Goal: Task Accomplishment & Management: Use online tool/utility

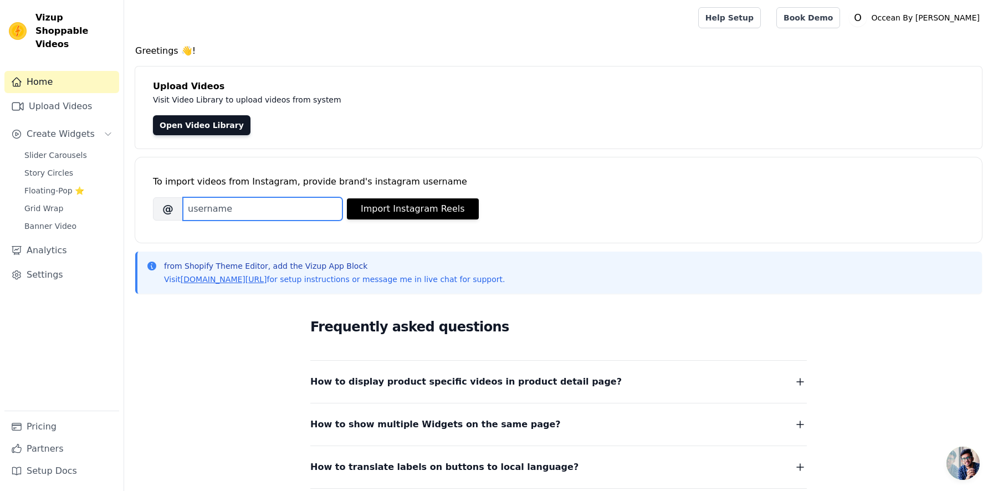
click at [204, 211] on input "Brand's Instagram Username" at bounding box center [263, 208] width 160 height 23
type input "occeanbysoumali"
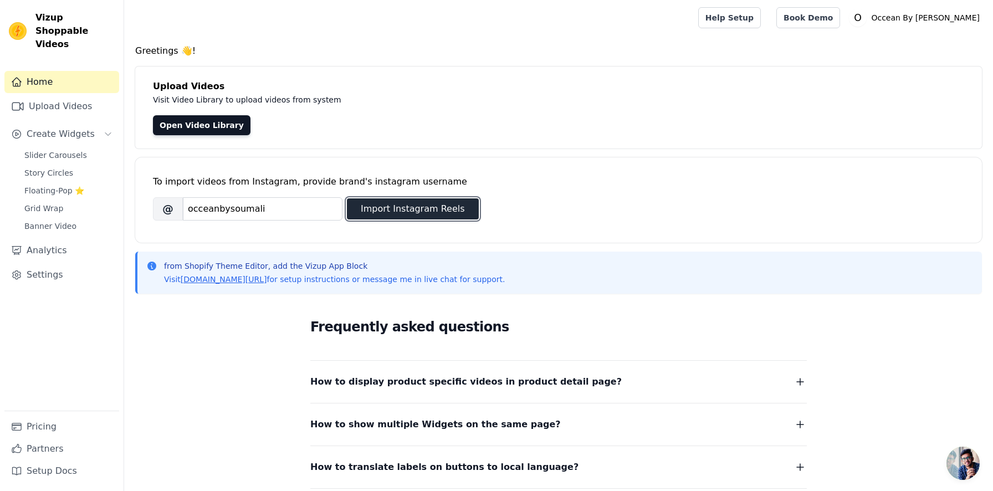
click at [390, 212] on button "Import Instagram Reels" at bounding box center [413, 208] width 132 height 21
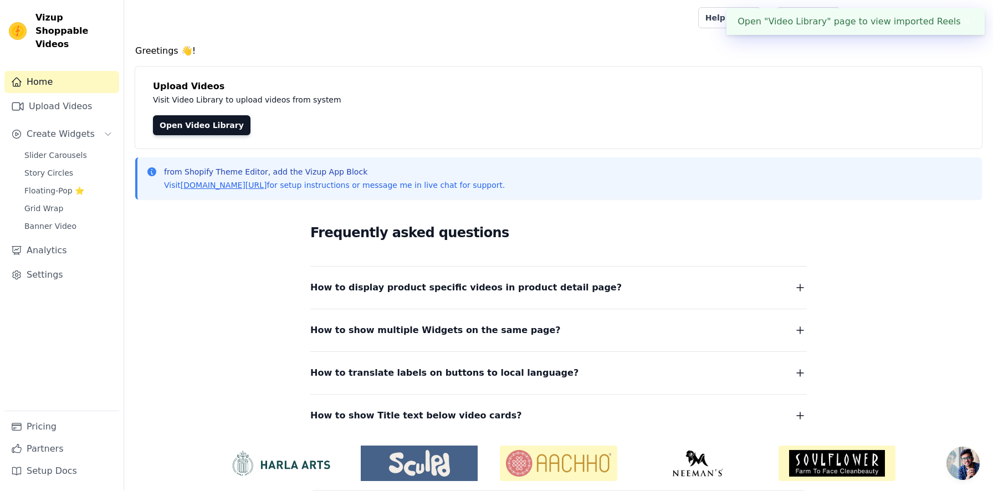
click at [798, 18] on div "Open "Video Library" page to view imported Reels ✖" at bounding box center [855, 21] width 258 height 27
click at [885, 27] on div "Open "Video Library" page to view imported Reels ✖" at bounding box center [855, 21] width 258 height 27
click at [204, 119] on link "Open Video Library" at bounding box center [202, 125] width 98 height 20
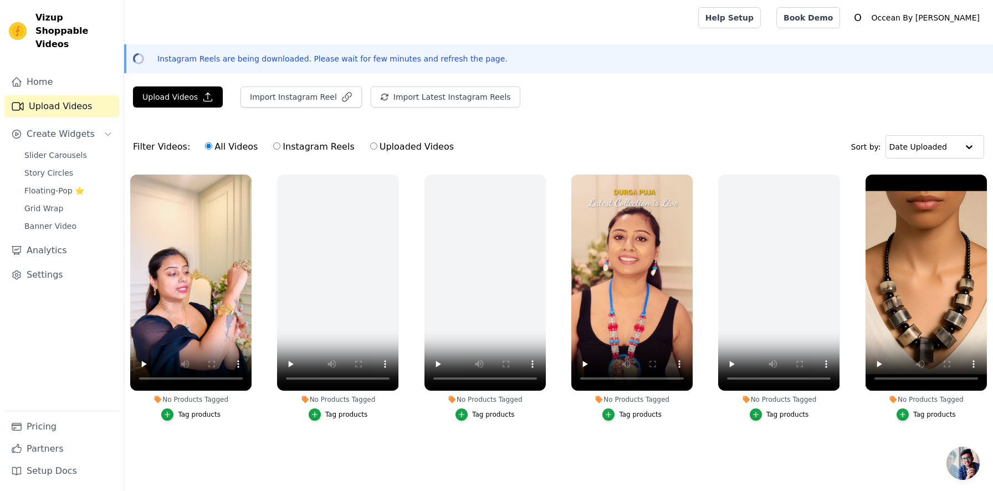
click at [205, 418] on div "Tag products" at bounding box center [199, 414] width 43 height 9
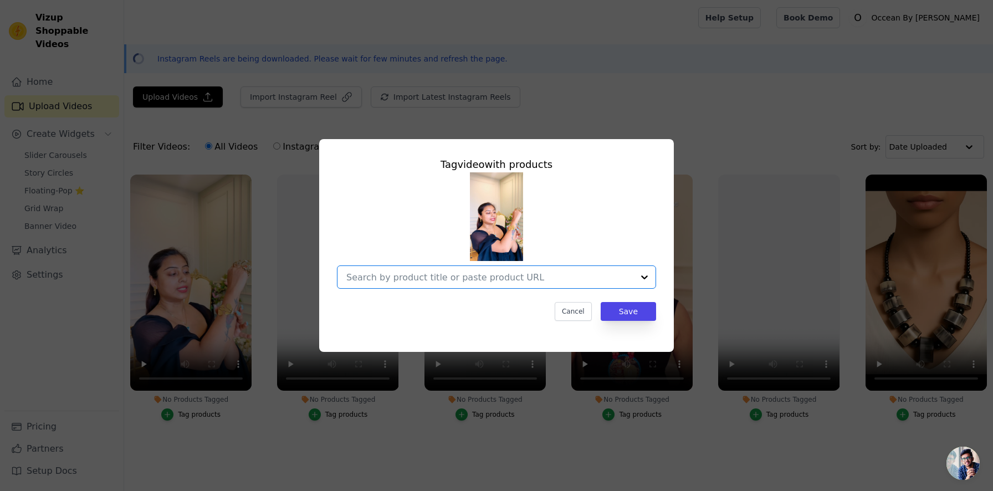
click at [386, 277] on input "No Products Tagged Tag video with products Option undefined, selected. Select i…" at bounding box center [489, 277] width 287 height 11
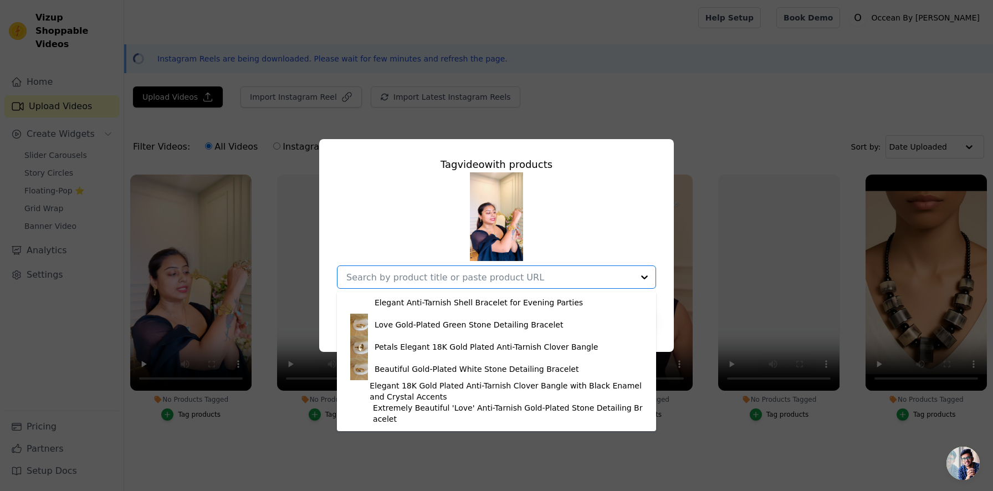
scroll to position [666, 0]
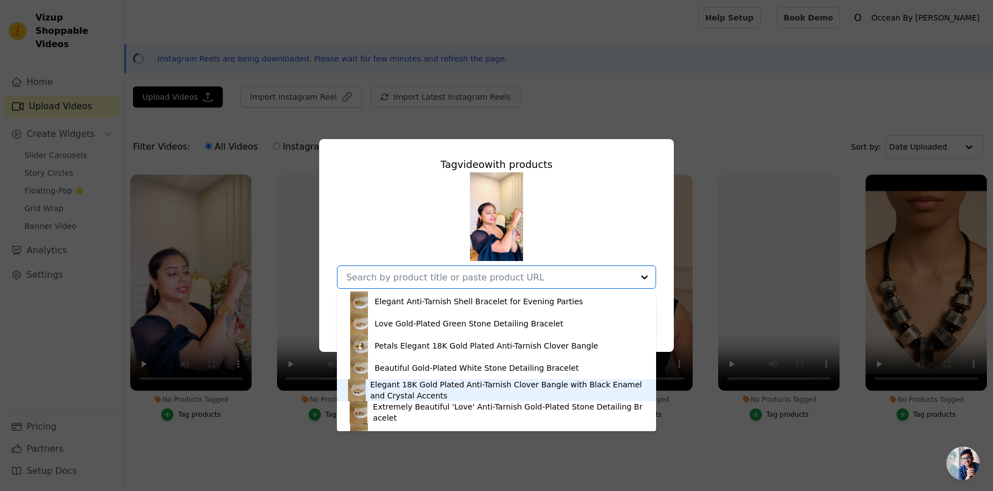
click at [204, 485] on div "Tag video with products Vibrant Multi-Color Star Bead Drop Earrings Rainbow Mul…" at bounding box center [496, 245] width 993 height 491
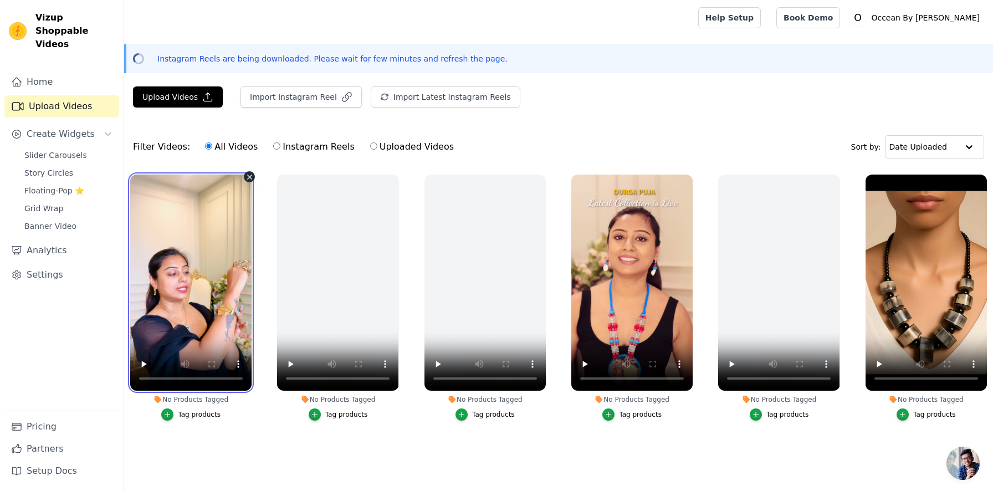
click at [212, 299] on video at bounding box center [190, 283] width 121 height 216
click at [935, 415] on div "Tag products" at bounding box center [934, 414] width 43 height 9
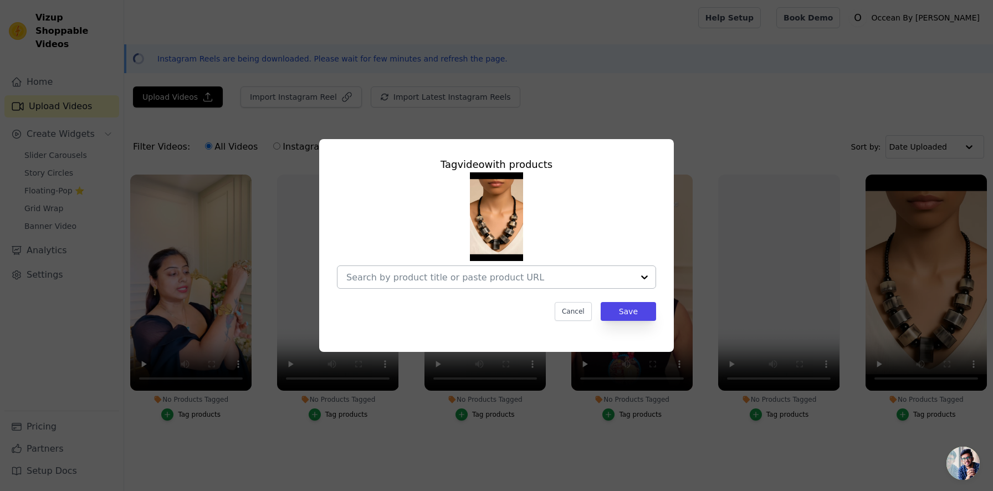
click at [530, 280] on input "No Products Tagged Tag video with products Cancel Save Tag products" at bounding box center [489, 277] width 287 height 11
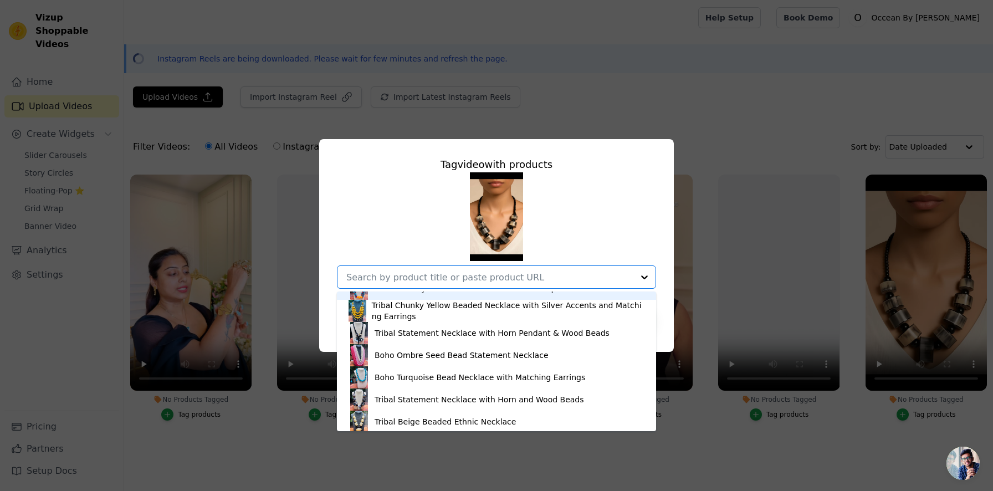
scroll to position [1013, 0]
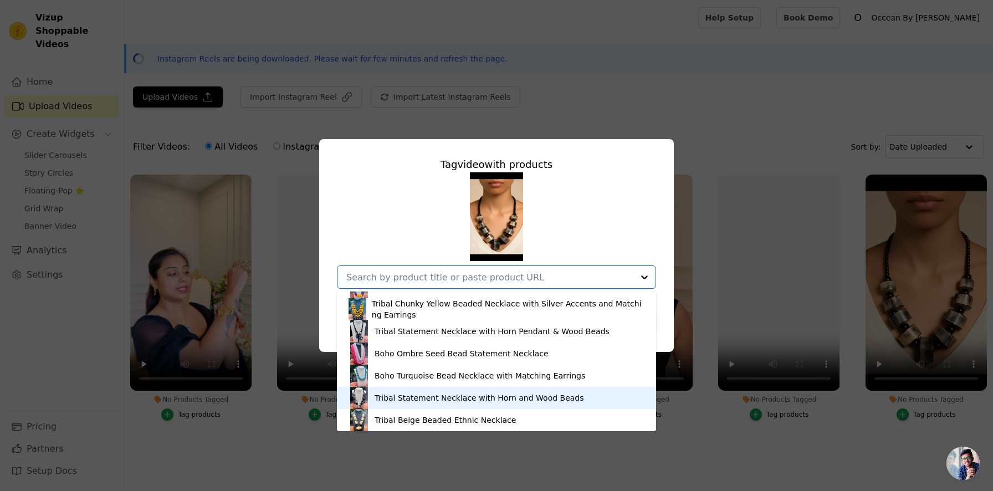
click at [448, 403] on div "Tribal Statement Necklace with Horn and Wood Beads" at bounding box center [479, 397] width 209 height 11
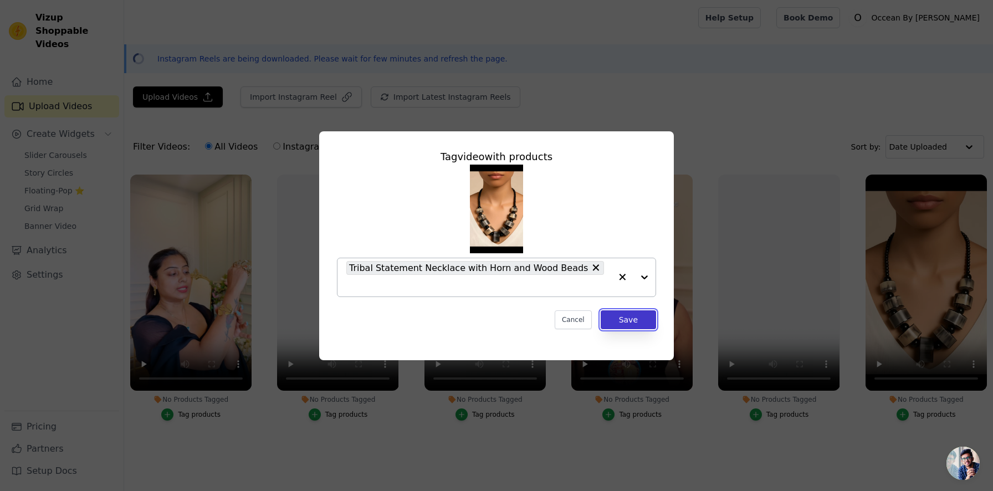
click at [625, 310] on button "Save" at bounding box center [628, 319] width 55 height 19
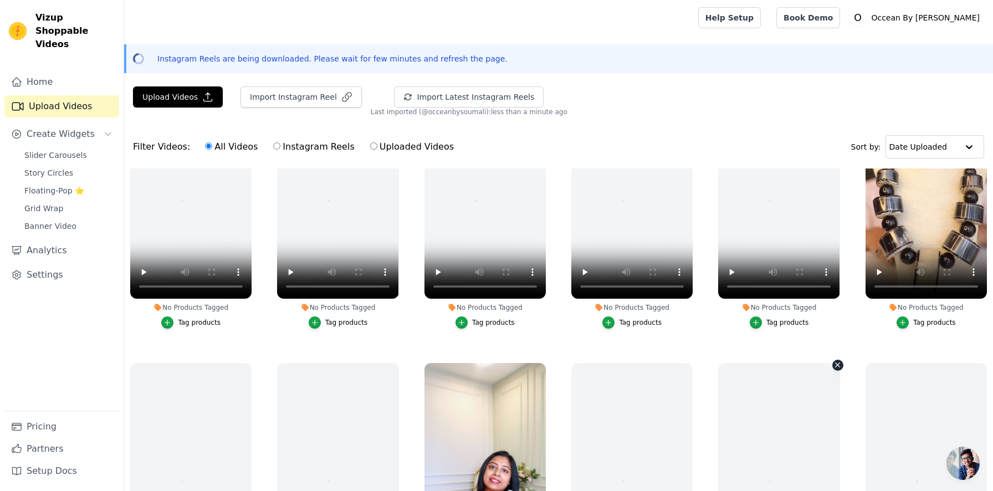
scroll to position [85, 0]
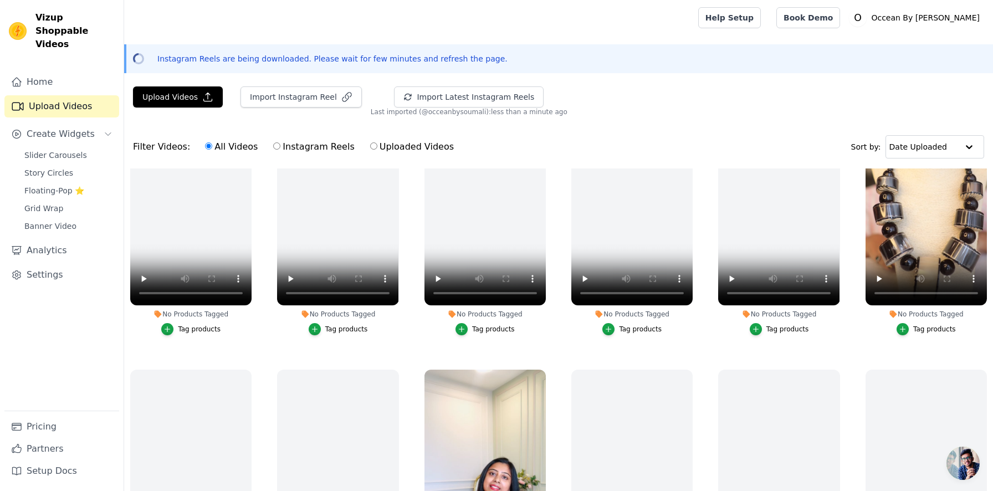
click at [936, 329] on div "Tag products" at bounding box center [934, 329] width 43 height 9
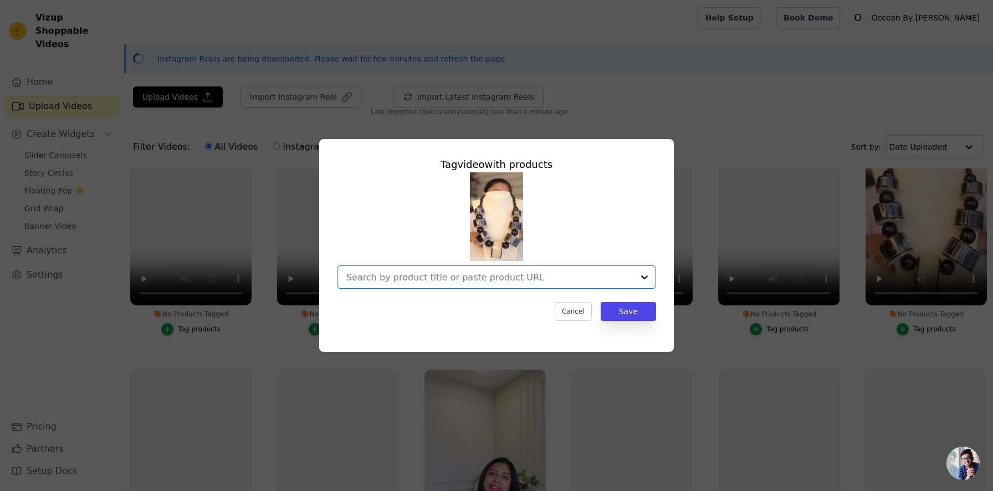
click at [522, 273] on input "No Products Tagged Tag video with products Option undefined, selected. Select i…" at bounding box center [489, 277] width 287 height 11
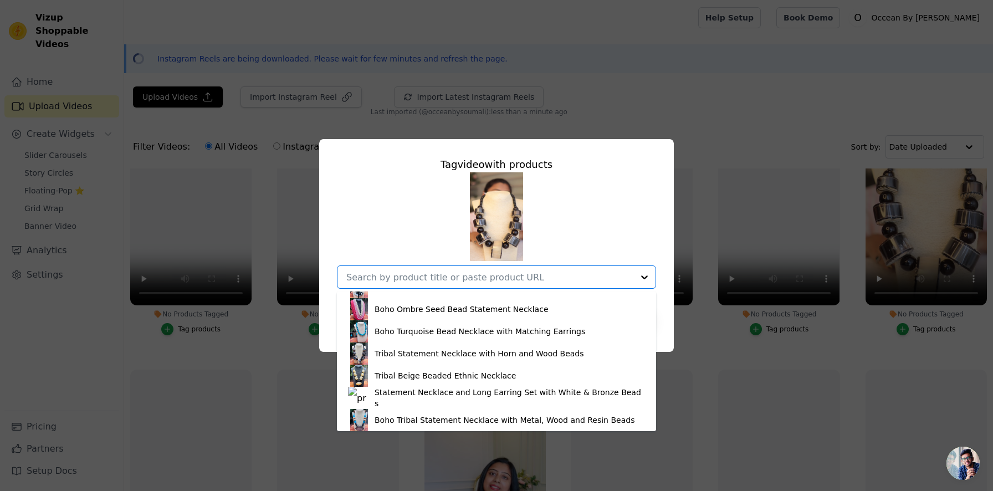
scroll to position [1063, 0]
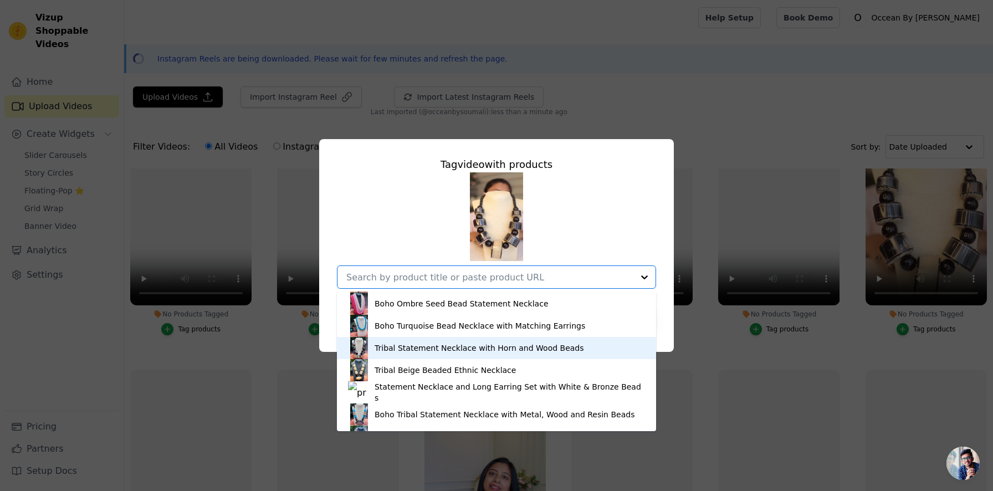
click at [484, 352] on div "Tribal Statement Necklace with Horn and Wood Beads" at bounding box center [479, 347] width 209 height 11
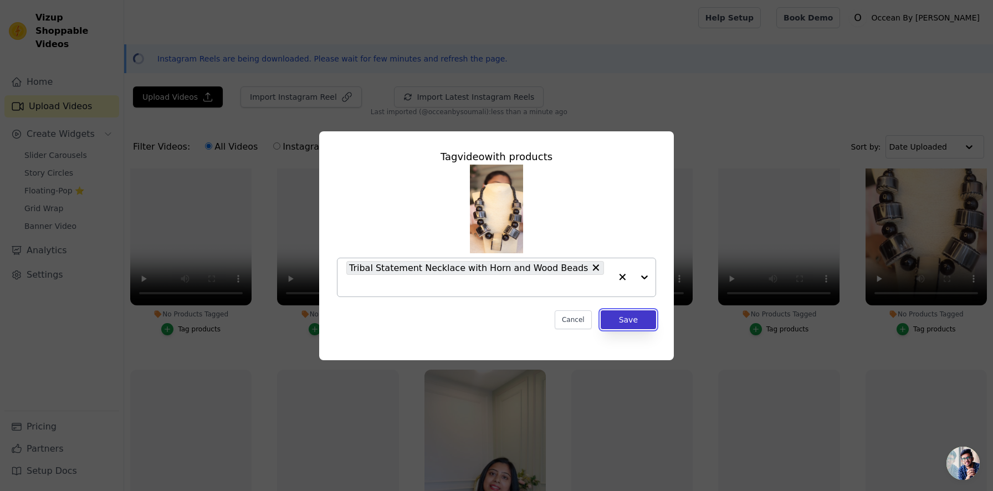
click at [640, 310] on button "Save" at bounding box center [628, 319] width 55 height 19
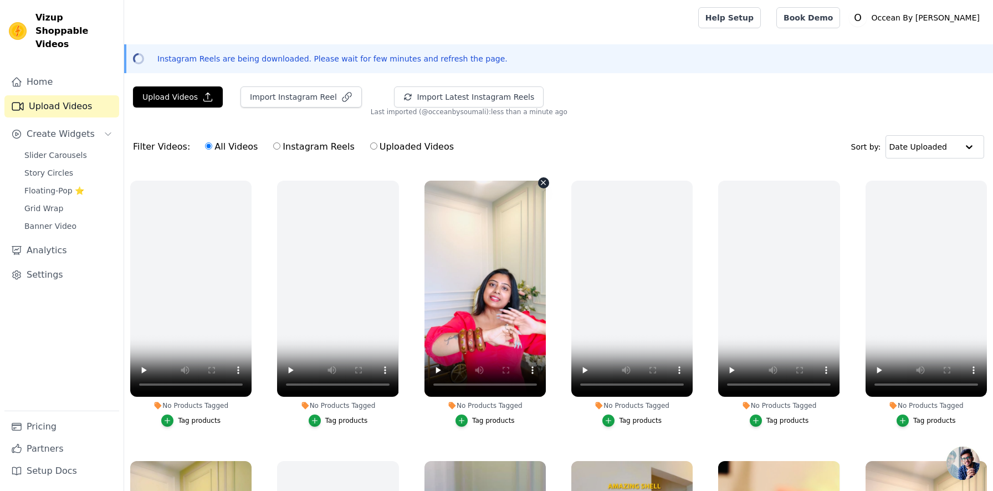
scroll to position [276, 0]
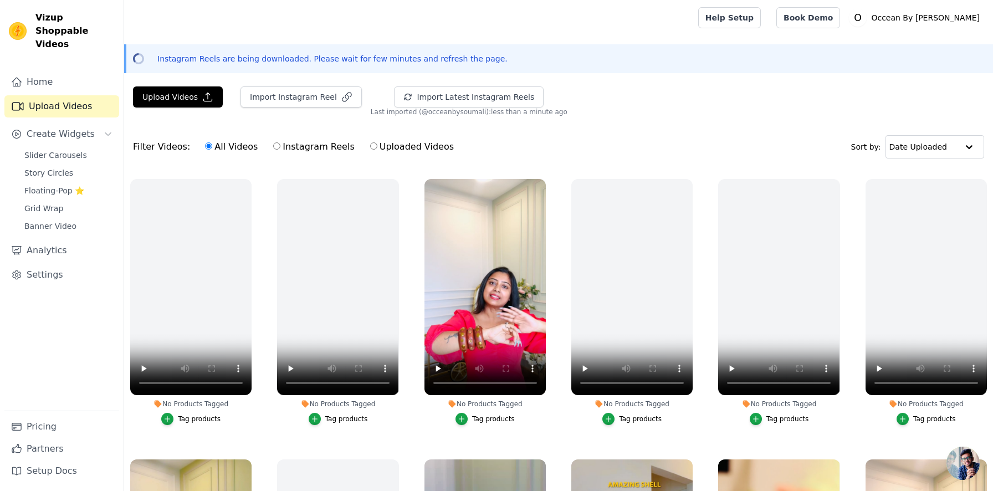
click at [487, 417] on div "Tag products" at bounding box center [493, 418] width 43 height 9
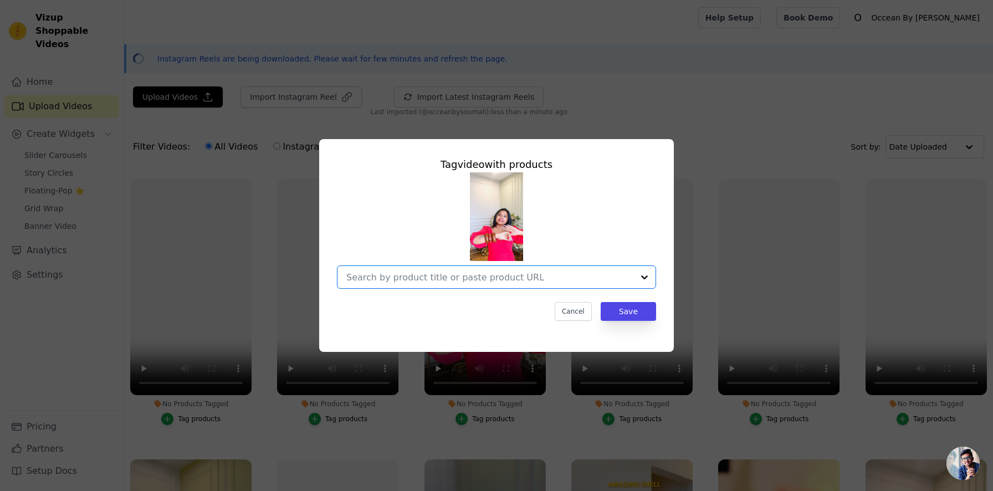
click at [464, 281] on input "No Products Tagged Tag video with products Option undefined, selected. Select i…" at bounding box center [489, 277] width 287 height 11
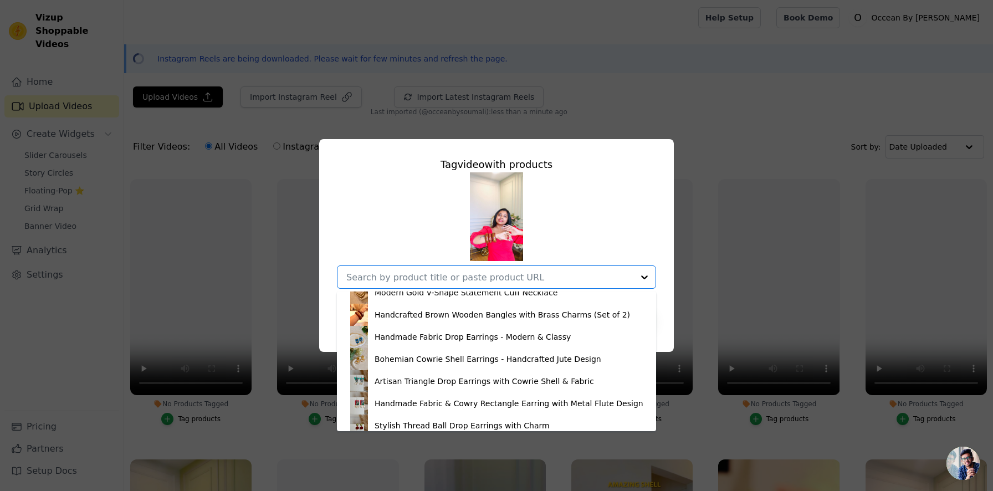
scroll to position [1569, 0]
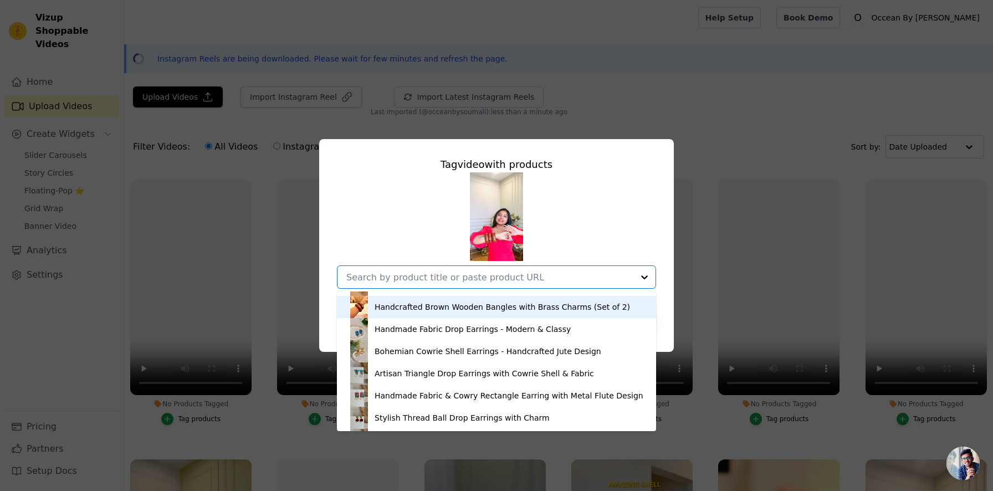
click at [479, 305] on div "Handcrafted Brown Wooden Bangles with Brass Charms (Set of 2)" at bounding box center [502, 306] width 255 height 11
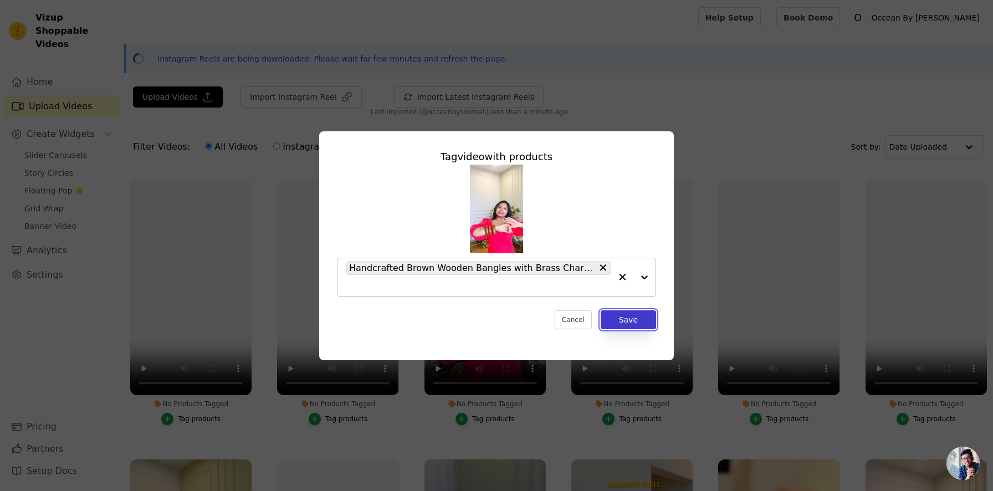
click at [639, 321] on button "Save" at bounding box center [628, 319] width 55 height 19
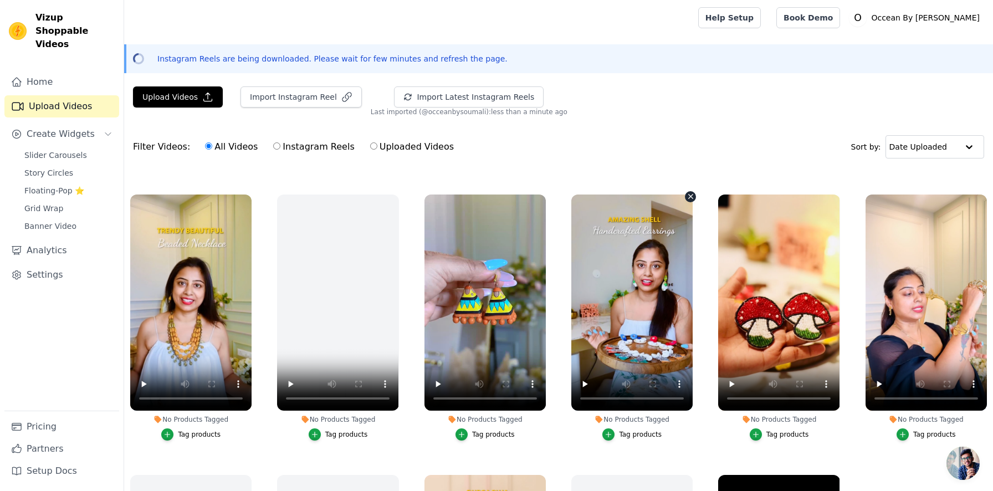
scroll to position [544, 0]
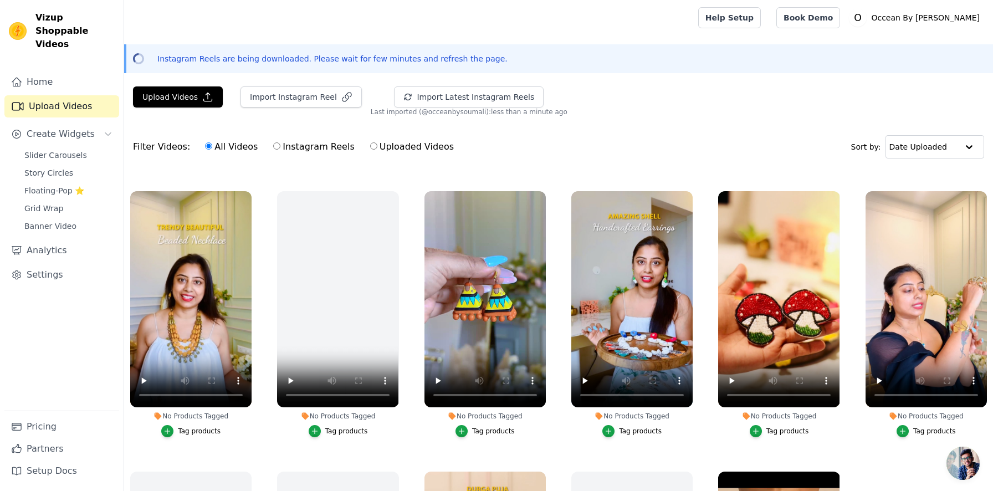
click at [197, 432] on div "Tag products" at bounding box center [199, 431] width 43 height 9
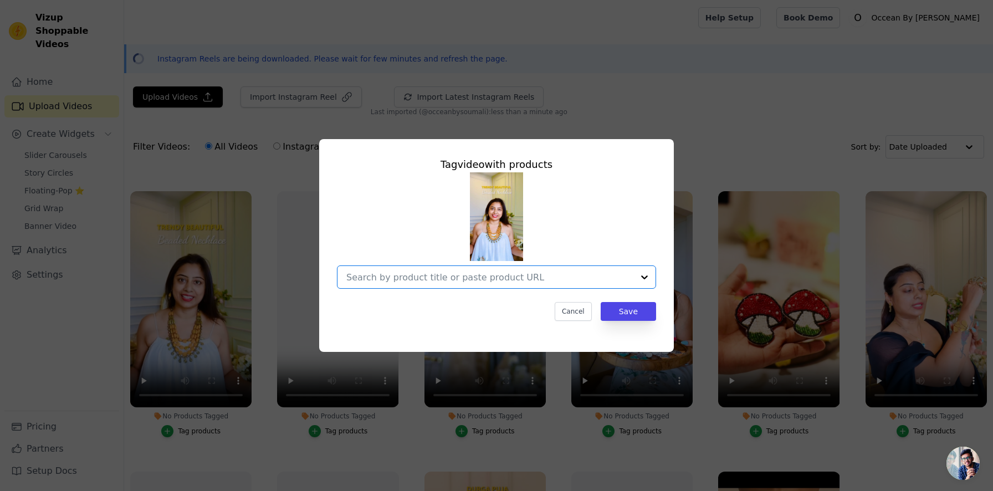
click at [424, 276] on input "No Products Tagged Tag video with products Option undefined, selected. Select i…" at bounding box center [489, 277] width 287 height 11
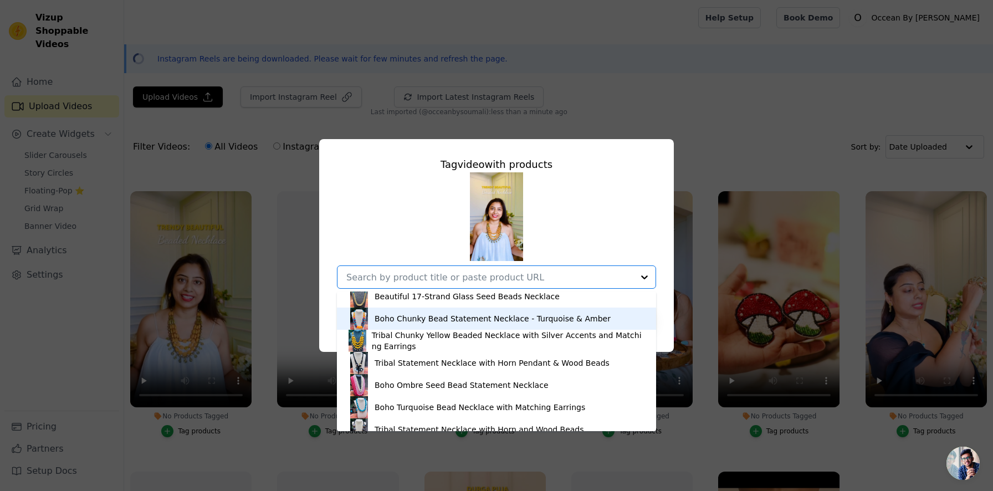
scroll to position [986, 0]
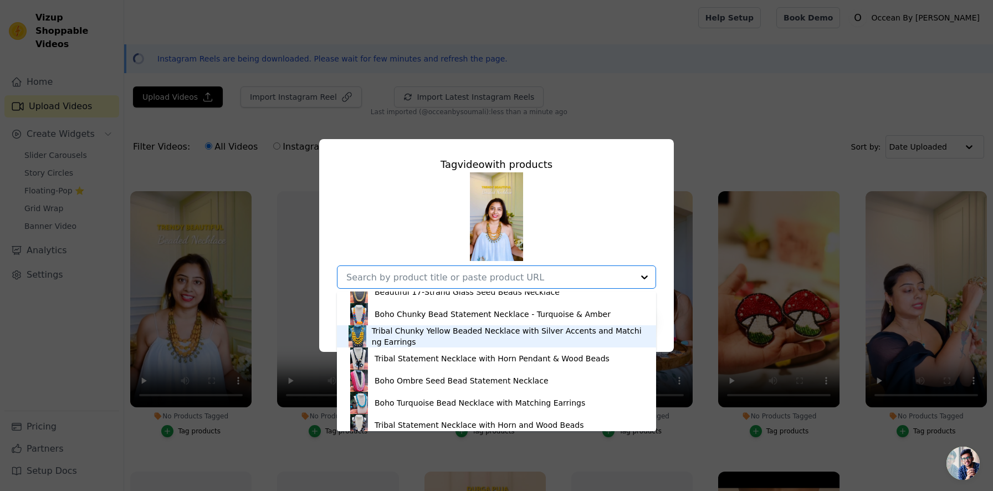
click at [426, 337] on div "Tribal Chunky Yellow Beaded Necklace with Silver Accents and Matching Earrings" at bounding box center [508, 336] width 273 height 22
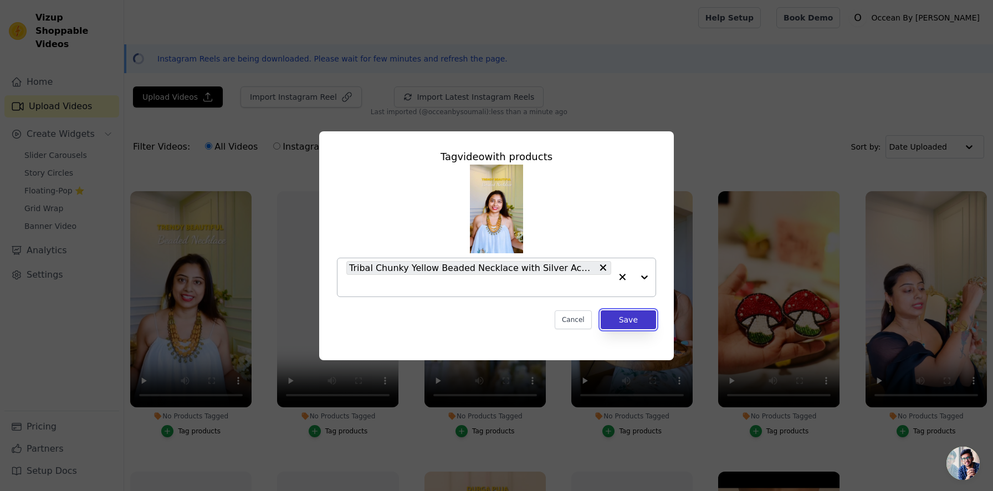
click at [642, 320] on button "Save" at bounding box center [628, 319] width 55 height 19
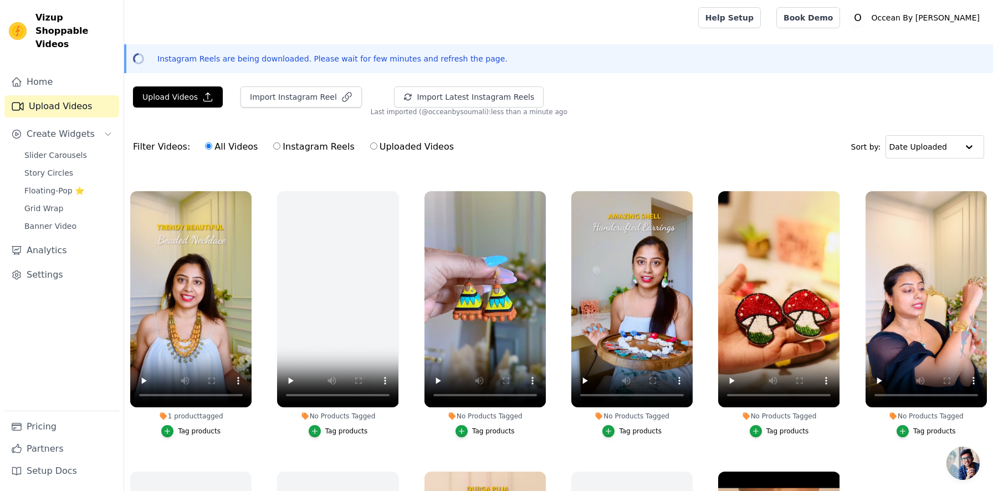
click at [774, 428] on div "Tag products" at bounding box center [787, 431] width 43 height 9
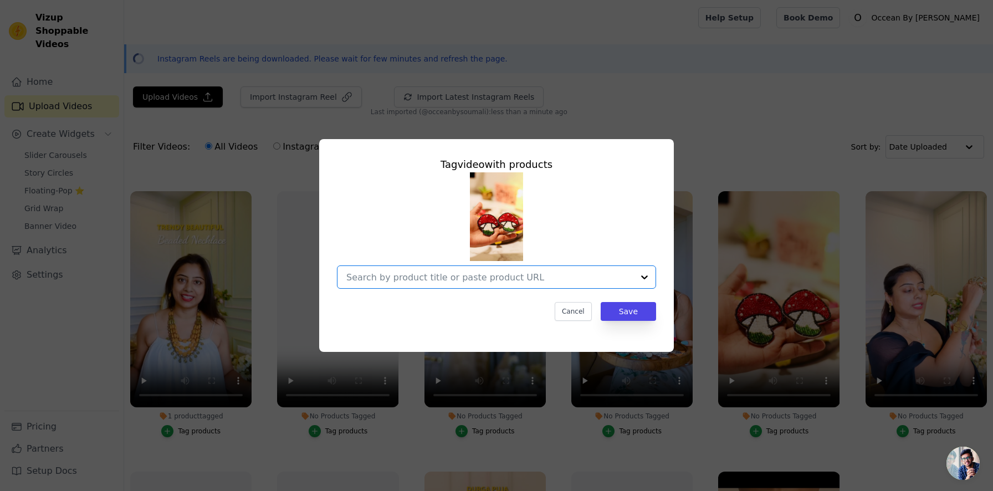
click at [476, 273] on input "No Products Tagged Tag video with products Option undefined, selected. Select i…" at bounding box center [489, 277] width 287 height 11
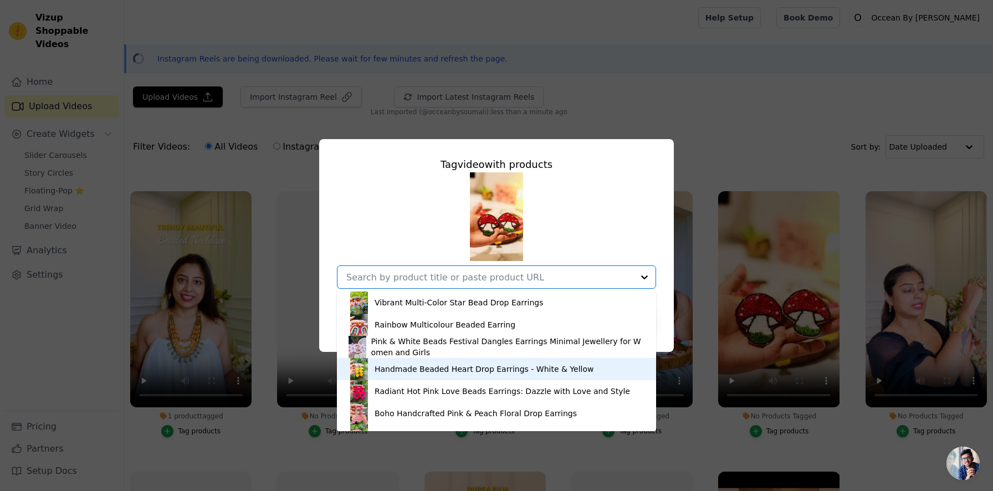
click at [456, 366] on div "Handmade Beaded Heart Drop Earrings - White & Yellow" at bounding box center [484, 368] width 219 height 11
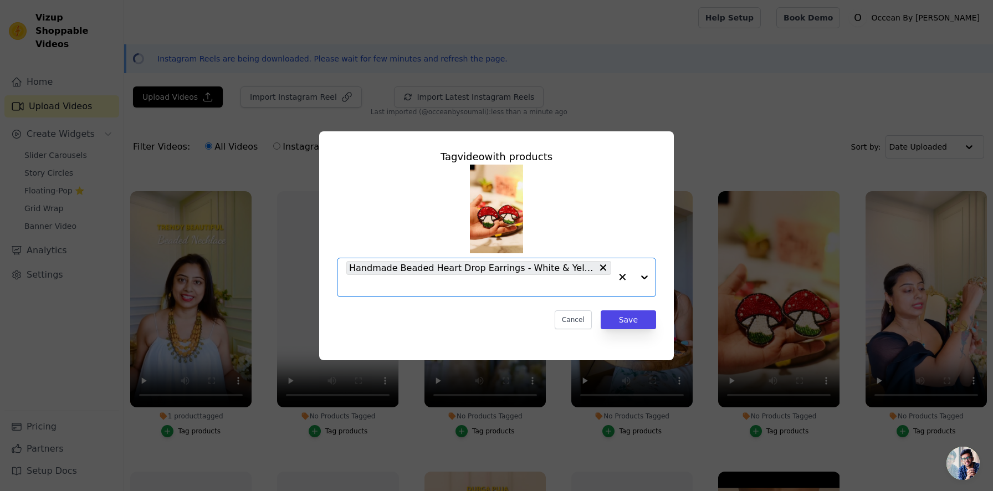
click at [460, 288] on input "No Products Tagged Tag video with products Option Handmade Beaded Heart Drop Ea…" at bounding box center [478, 285] width 265 height 11
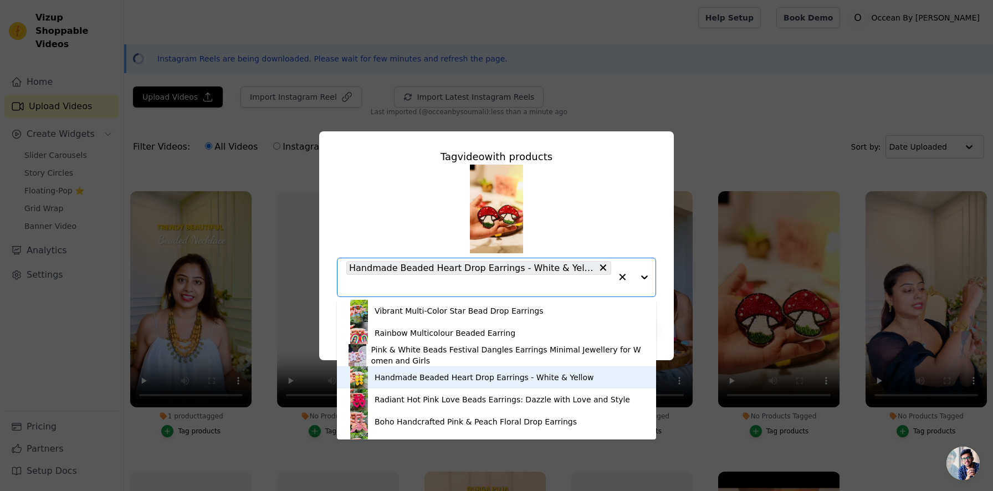
click at [448, 382] on div "Handmade Beaded Heart Drop Earrings - White & Yellow" at bounding box center [484, 377] width 219 height 11
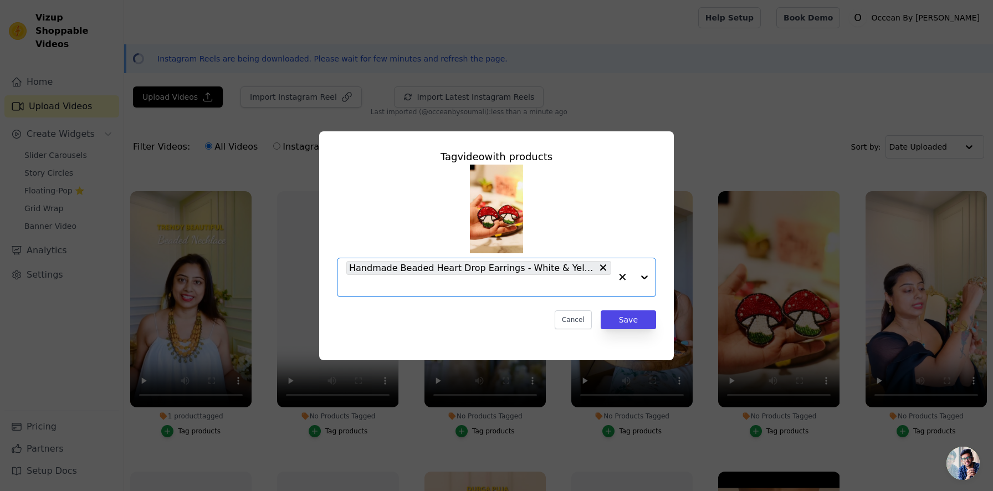
click at [448, 286] on input "No Products Tagged Tag video with products Option Handmade Beaded Heart Drop Ea…" at bounding box center [478, 285] width 265 height 11
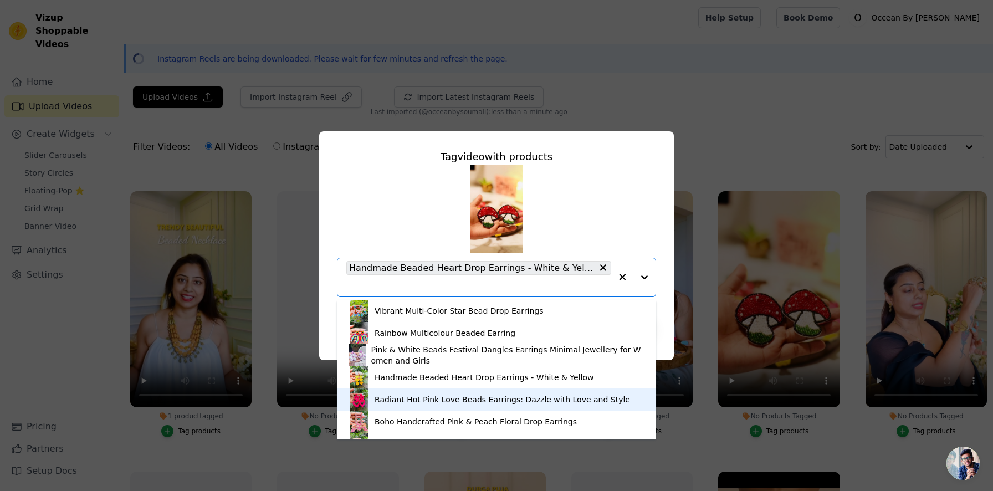
click at [434, 396] on div "Radiant Hot Pink Love Beads Earrings: Dazzle with Love and Style" at bounding box center [502, 399] width 255 height 11
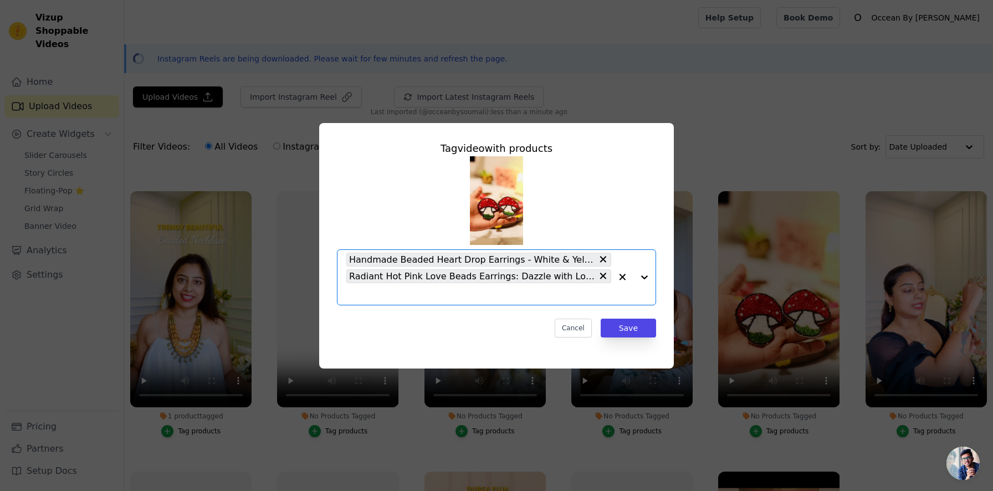
click at [435, 296] on input "No Products Tagged Tag video with products Option Handmade Beaded Heart Drop Ea…" at bounding box center [478, 294] width 265 height 11
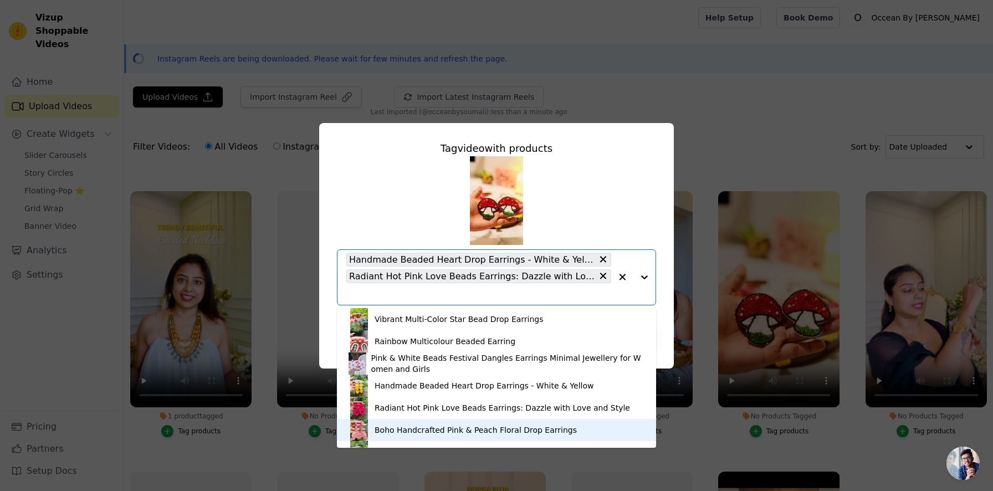
click at [436, 427] on div "Boho Handcrafted Pink & Peach Floral Drop Earrings" at bounding box center [476, 429] width 202 height 11
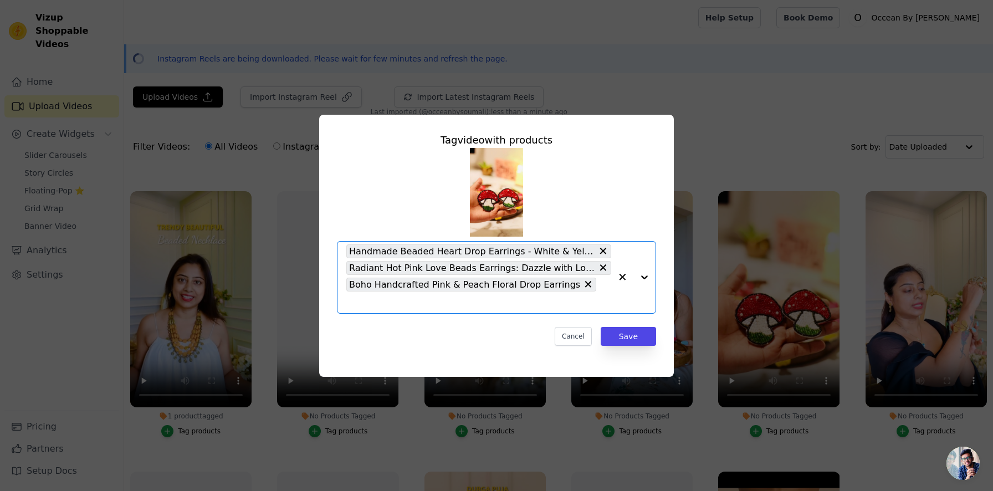
click at [595, 297] on input "No Products Tagged Tag video with products Option Handmade Beaded Heart Drop Ea…" at bounding box center [478, 302] width 265 height 11
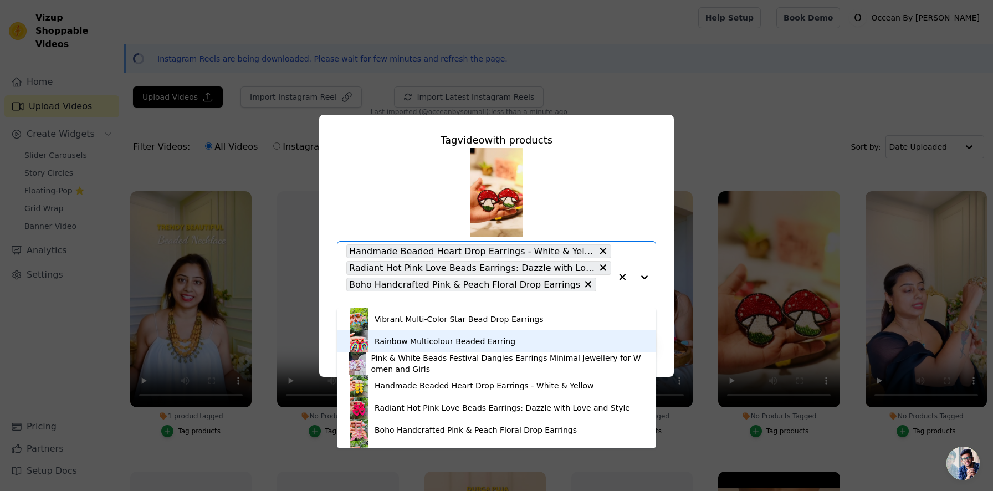
click at [495, 347] on div "Rainbow Multicolour Beaded Earring" at bounding box center [496, 341] width 297 height 22
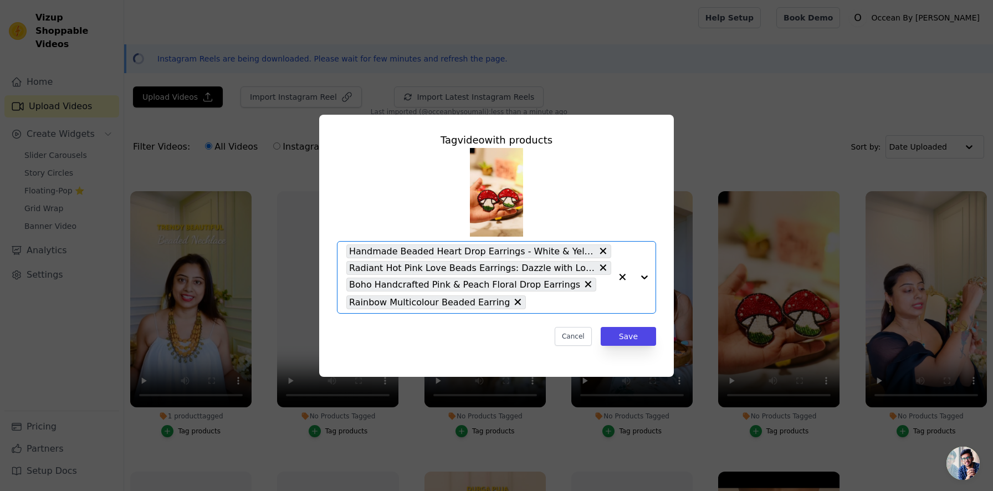
click at [563, 304] on input "No Products Tagged Tag video with products Option Handmade Beaded Heart Drop Ea…" at bounding box center [571, 302] width 80 height 11
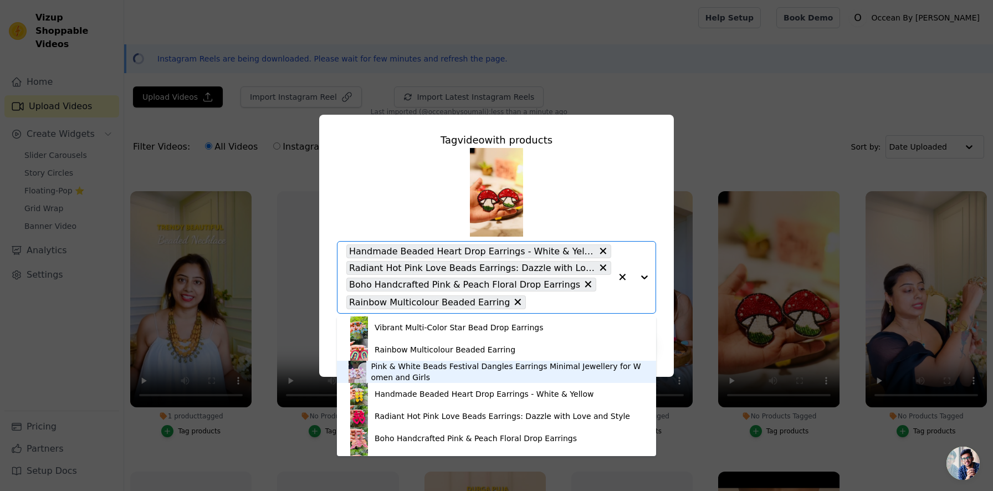
click at [499, 363] on div "Pink & White Beads Festival Dangles Earrings Minimal Jewellery for Women and Gi…" at bounding box center [508, 372] width 274 height 22
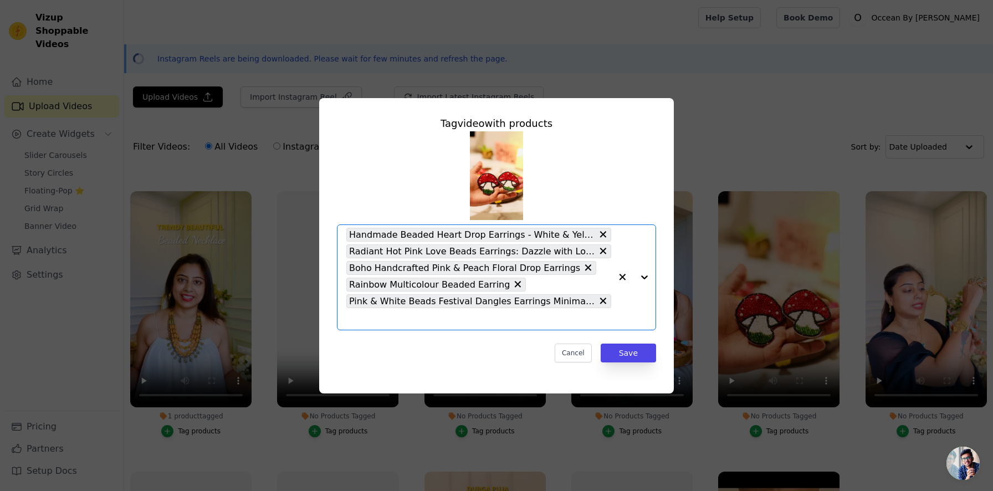
click at [520, 318] on input "No Products Tagged Tag video with products Option Handmade Beaded Heart Drop Ea…" at bounding box center [478, 319] width 265 height 11
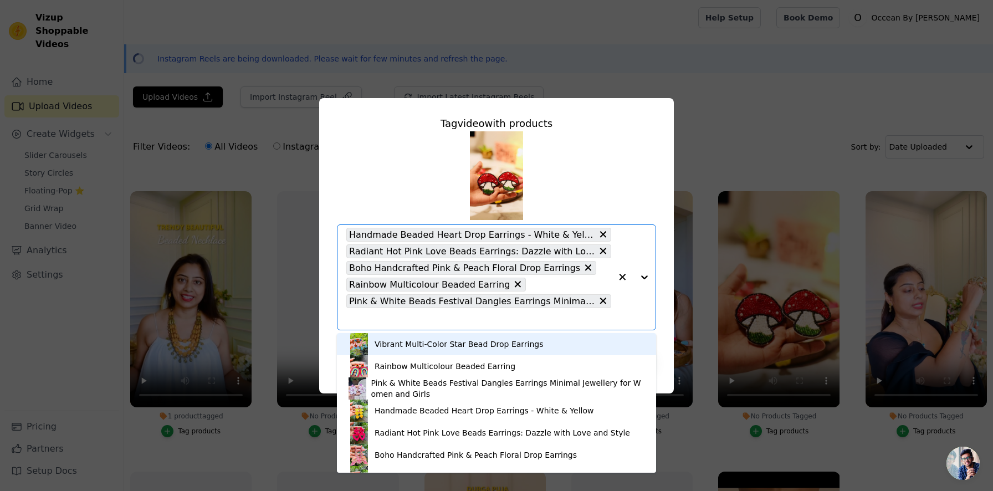
click at [433, 347] on div "Vibrant Multi-Color Star Bead Drop Earrings" at bounding box center [459, 343] width 169 height 11
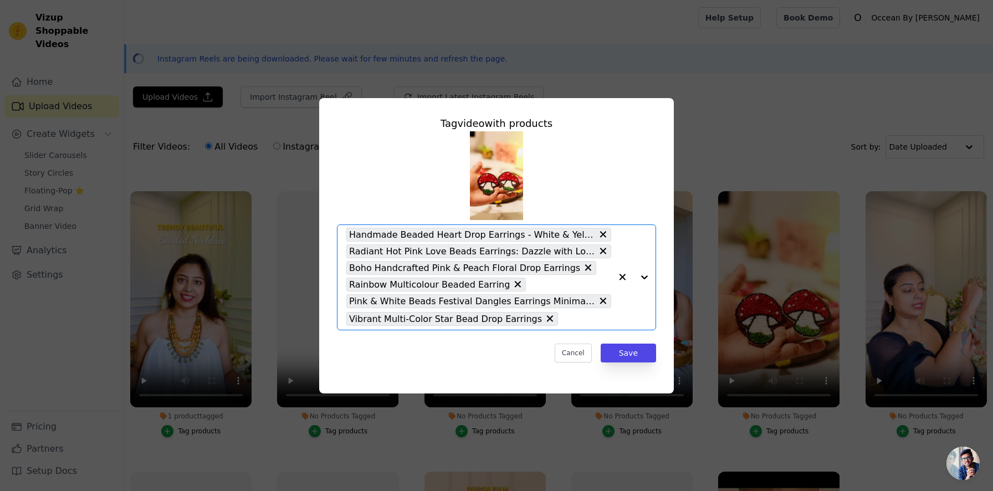
click at [563, 318] on input "No Products Tagged Tag video with products Option Handmade Beaded Heart Drop Ea…" at bounding box center [587, 319] width 48 height 11
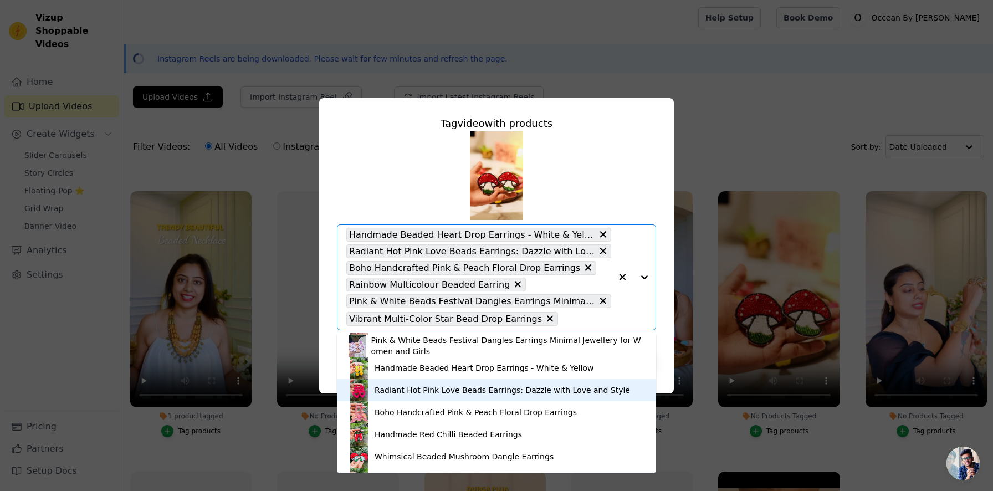
scroll to position [44, 0]
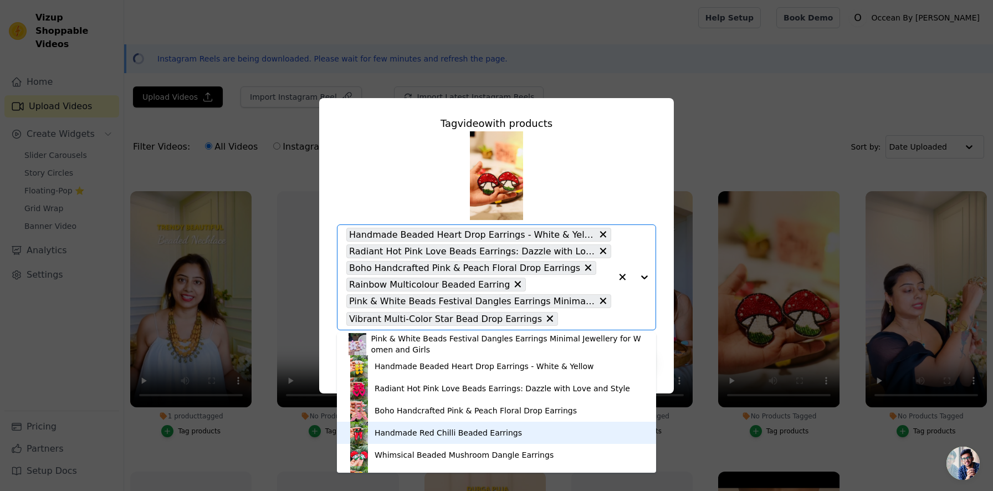
click at [448, 436] on div "Handmade Red Chilli Beaded Earrings" at bounding box center [448, 432] width 147 height 11
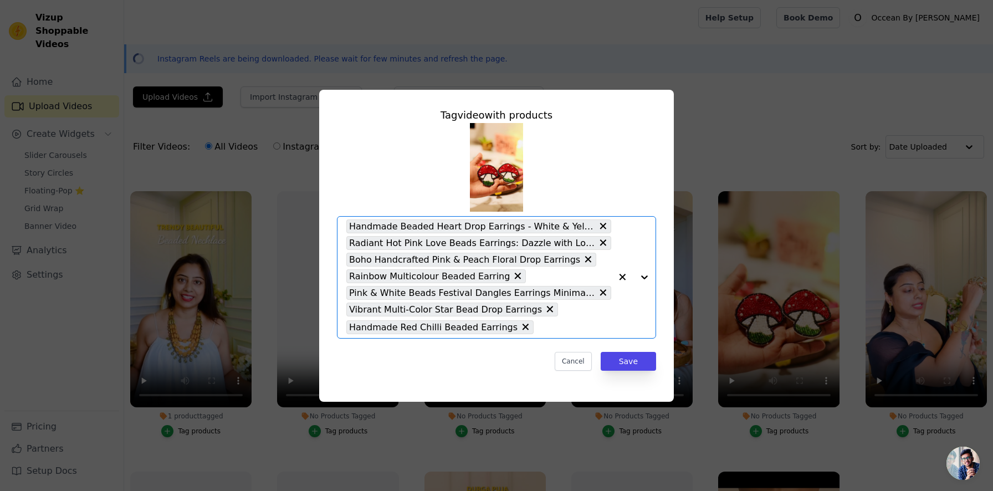
click at [548, 326] on input "No Products Tagged Tag video with products Option Handmade Beaded Heart Drop Ea…" at bounding box center [575, 327] width 72 height 11
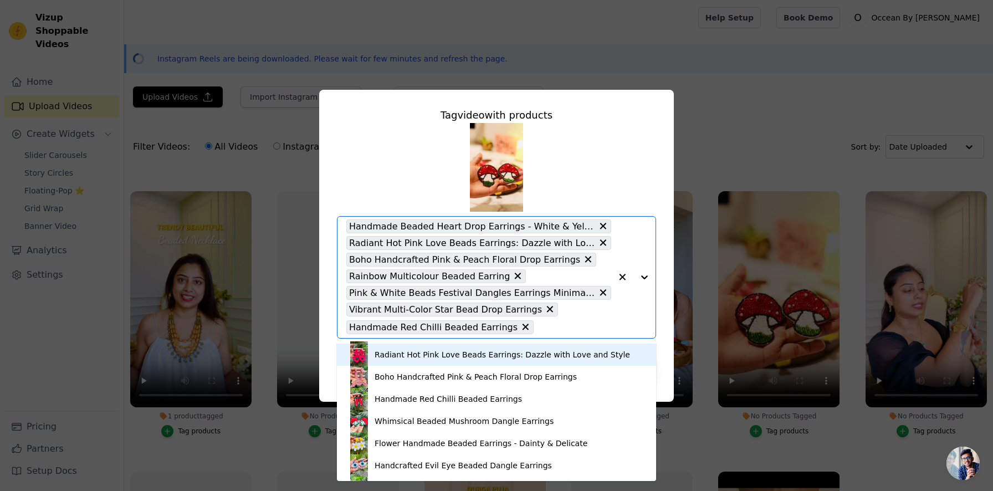
scroll to position [95, 0]
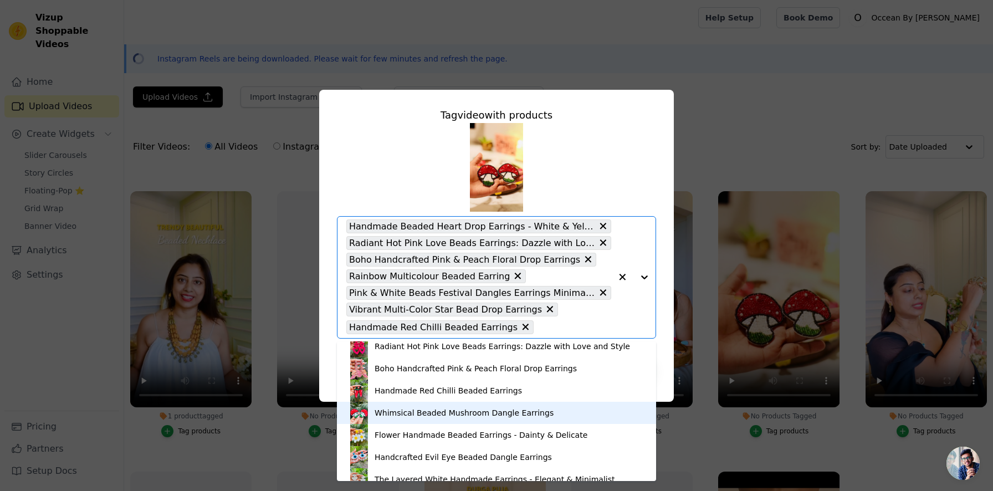
click at [449, 418] on div "Whimsical Beaded Mushroom Dangle Earrings" at bounding box center [496, 413] width 297 height 22
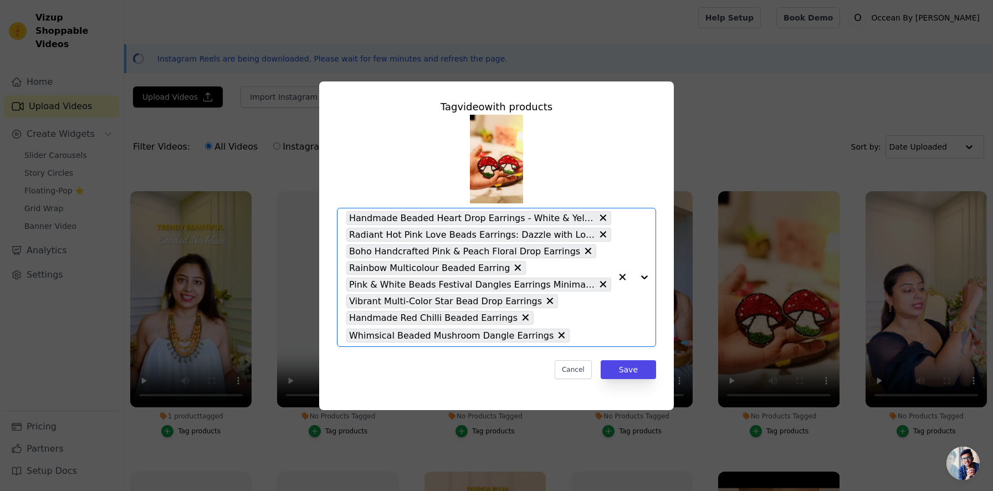
click at [575, 342] on div "Handmade Beaded Heart Drop Earrings - White & Yellow Radiant Hot Pink Love Bead…" at bounding box center [478, 277] width 265 height 138
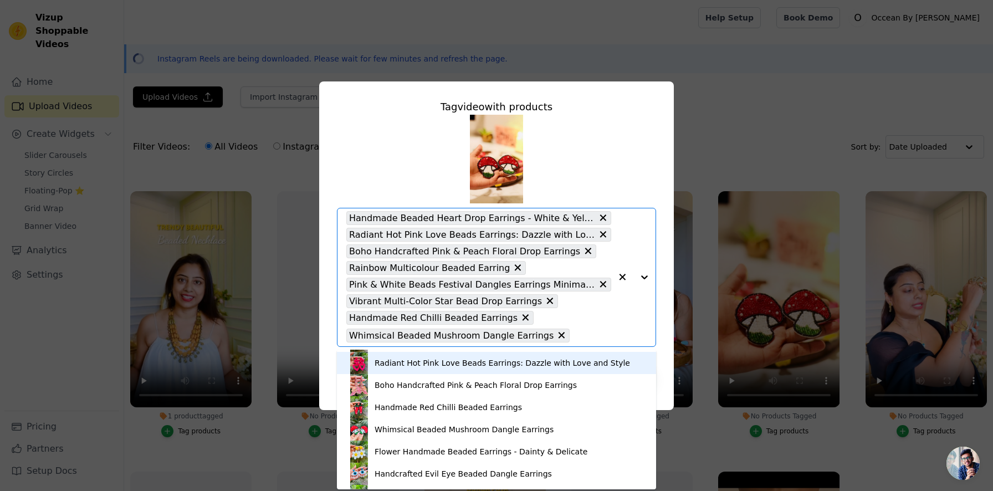
scroll to position [98, 0]
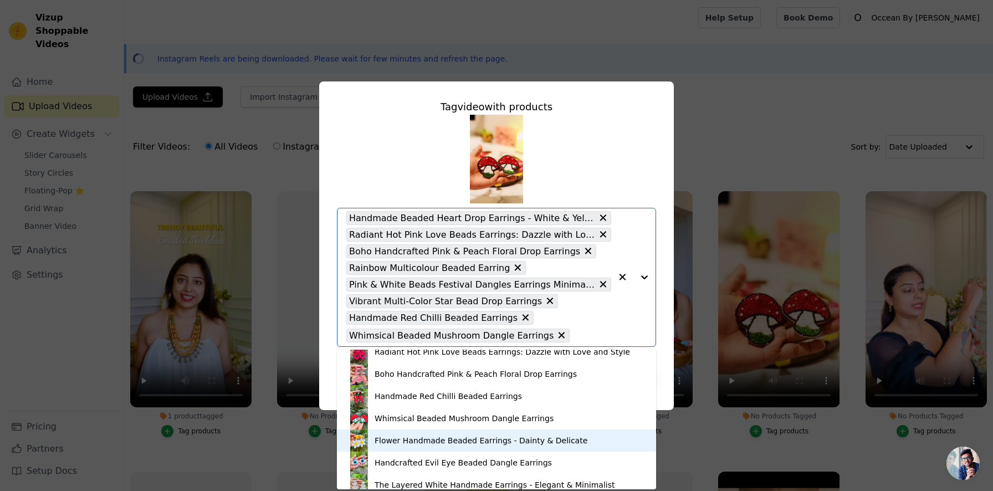
click at [470, 443] on div "Flower Handmade Beaded Earrings - Dainty & Delicate" at bounding box center [481, 440] width 213 height 11
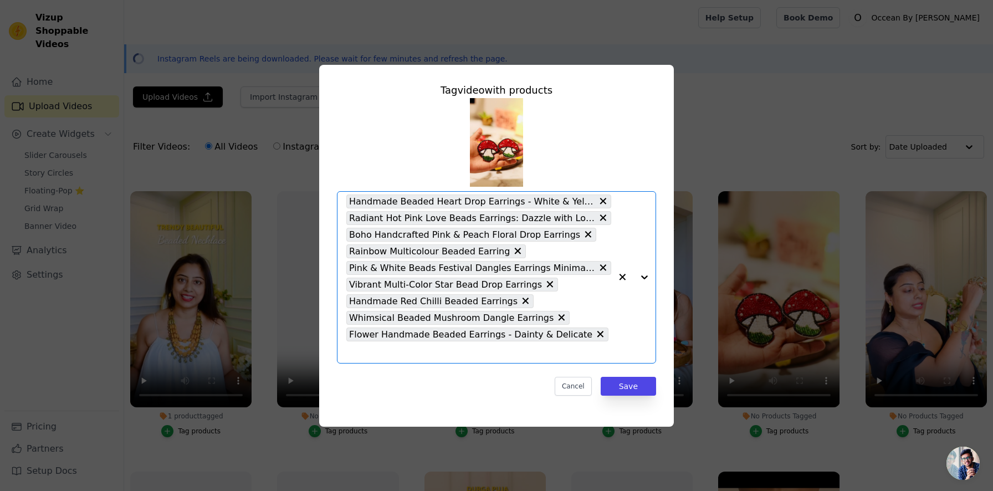
click at [535, 356] on input "No Products Tagged Tag video with products Option Handmade Beaded Heart Drop Ea…" at bounding box center [478, 352] width 265 height 11
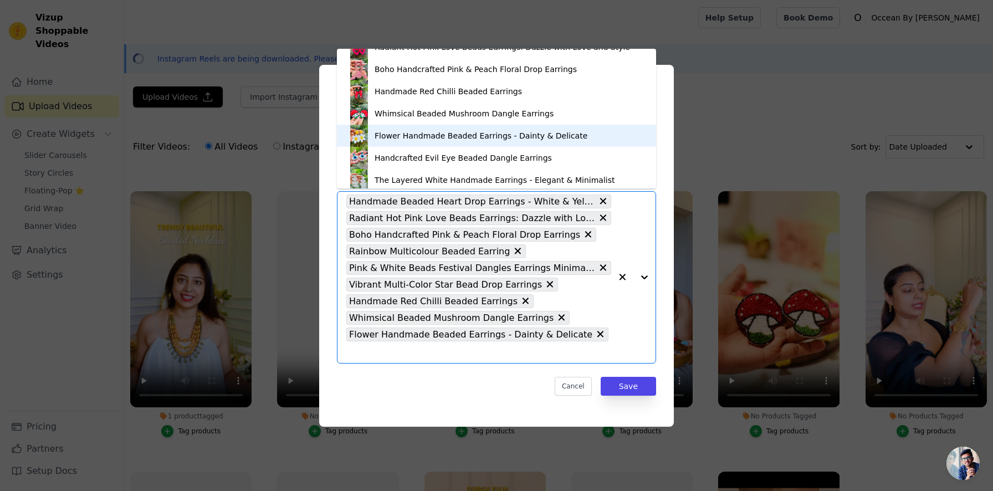
scroll to position [105, 0]
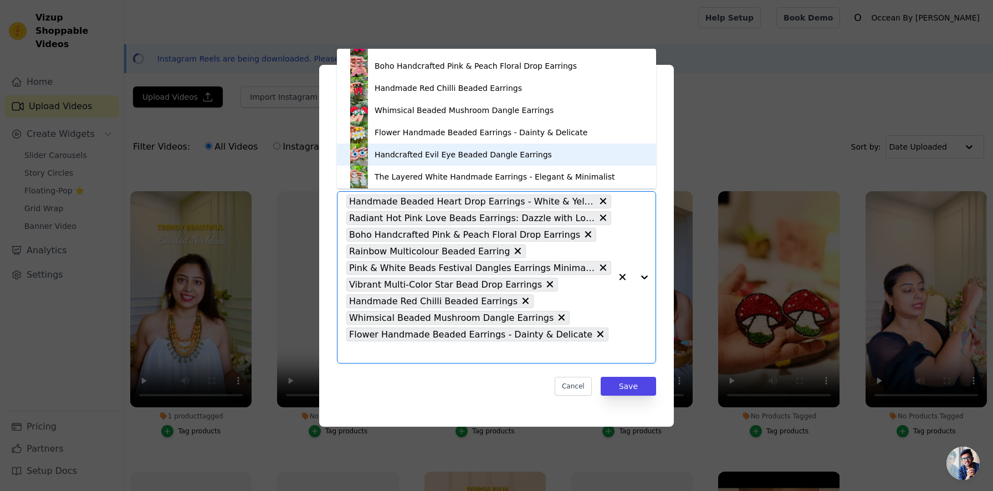
click at [472, 160] on div "Handcrafted Evil Eye Beaded Dangle Earrings" at bounding box center [463, 154] width 177 height 11
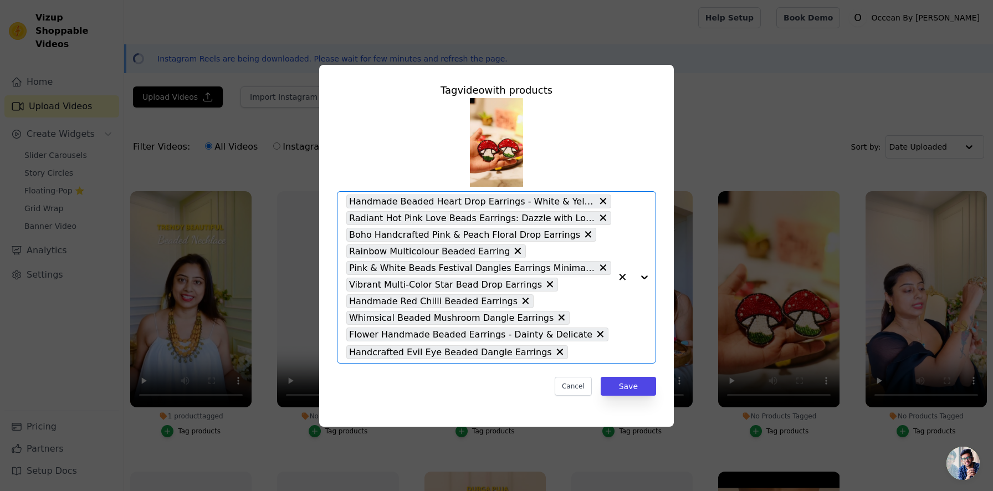
click at [573, 353] on input "No Products Tagged Tag video with products Option Handmade Beaded Heart Drop Ea…" at bounding box center [592, 352] width 38 height 11
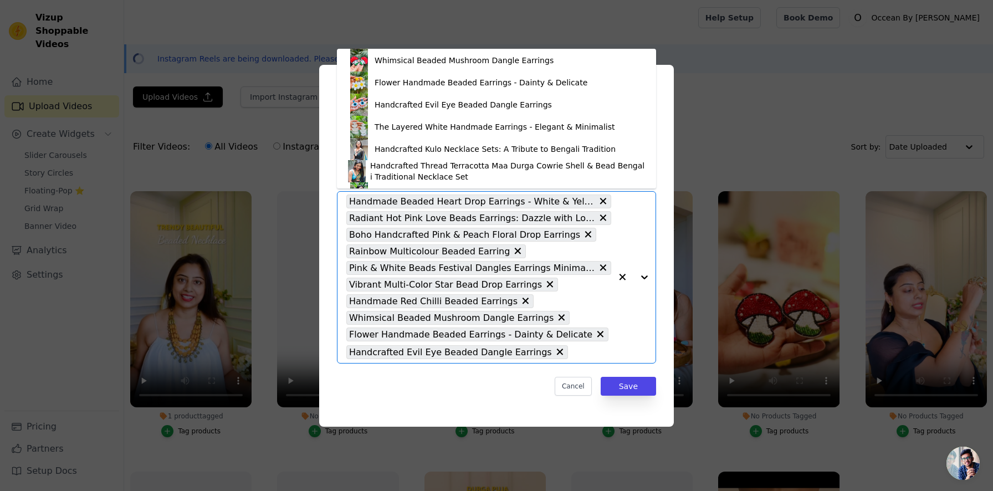
scroll to position [163, 0]
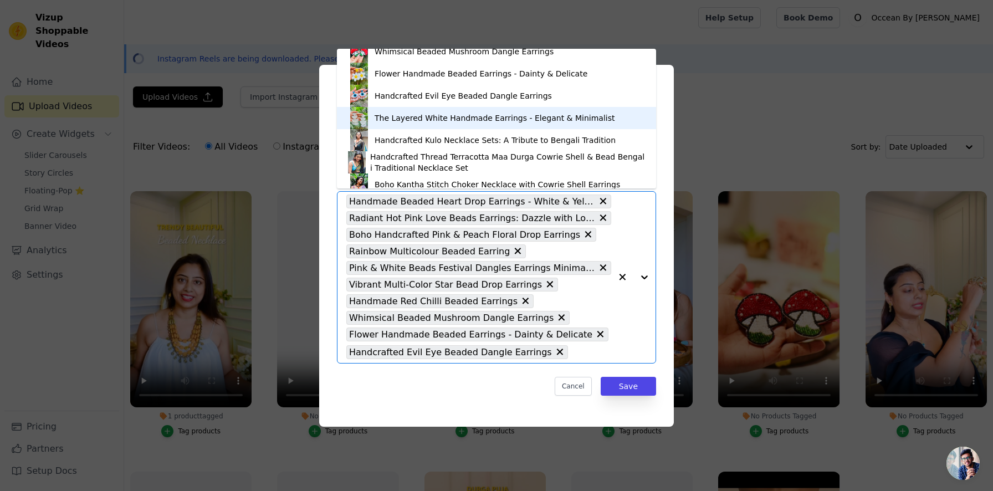
click at [448, 120] on div "The Layered White Handmade Earrings - Elegant & Minimalist" at bounding box center [495, 117] width 240 height 11
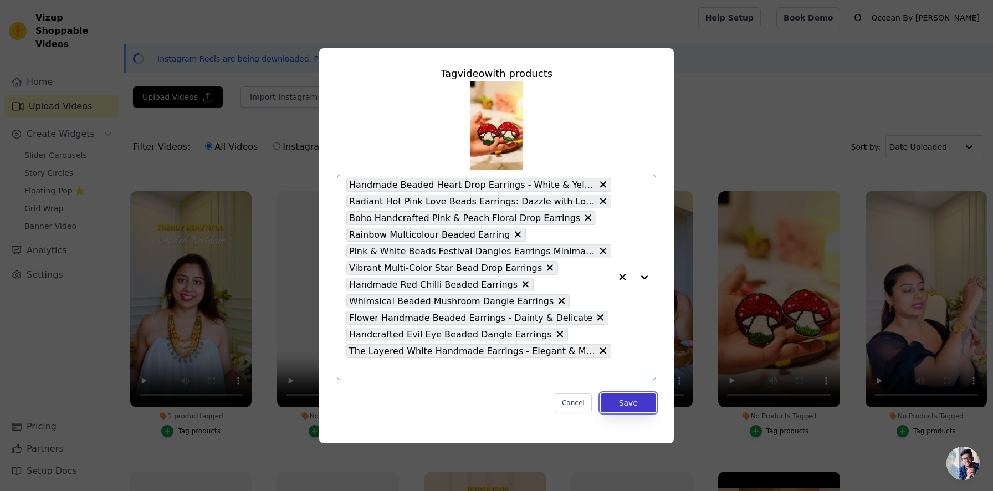
click at [630, 403] on button "Save" at bounding box center [628, 402] width 55 height 19
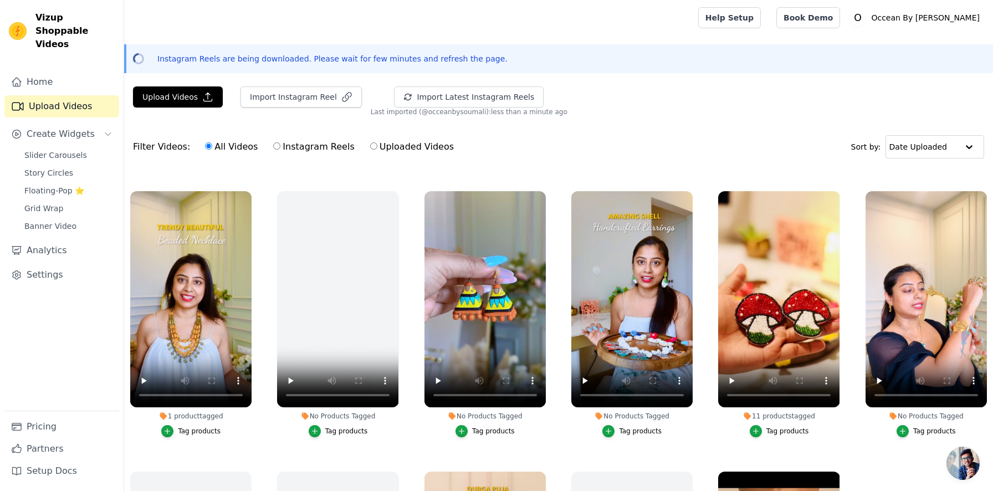
click at [483, 430] on div "Tag products" at bounding box center [493, 431] width 43 height 9
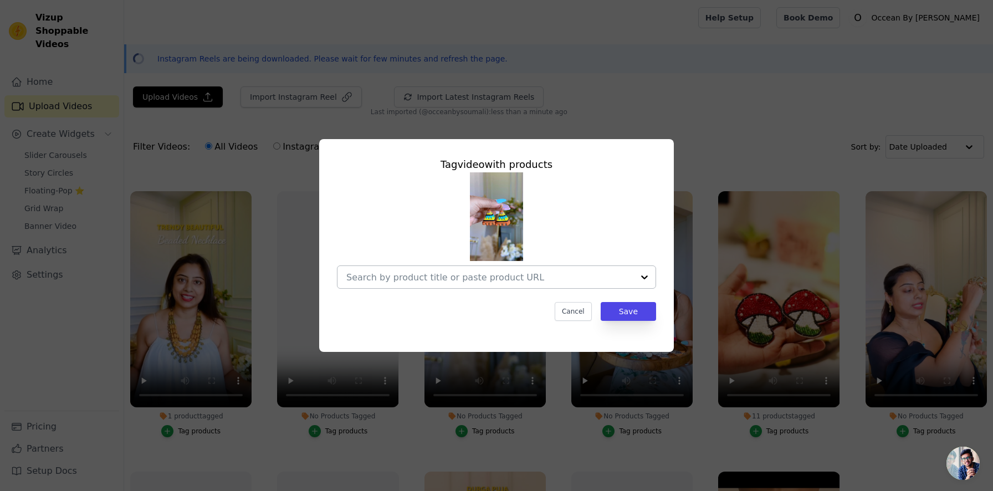
click at [473, 280] on input "No Products Tagged Tag video with products Cancel Save Tag products" at bounding box center [489, 277] width 287 height 11
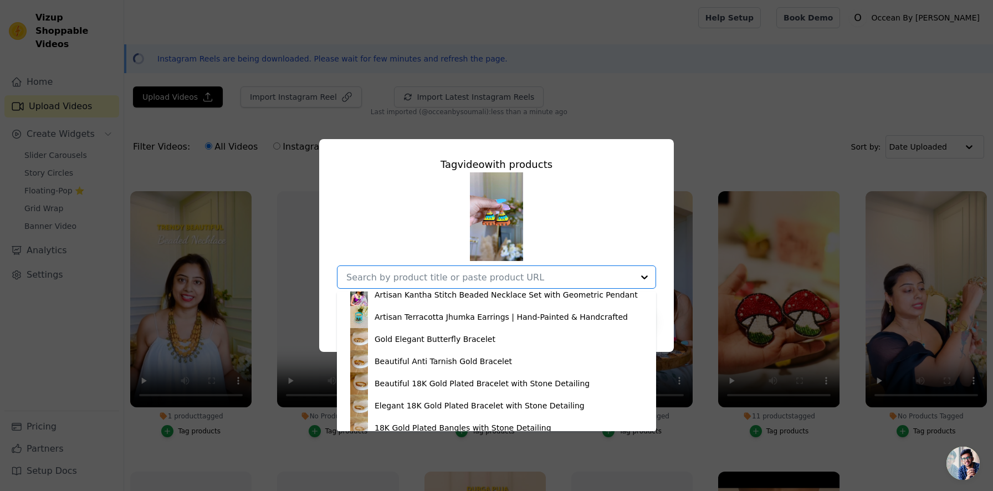
scroll to position [386, 0]
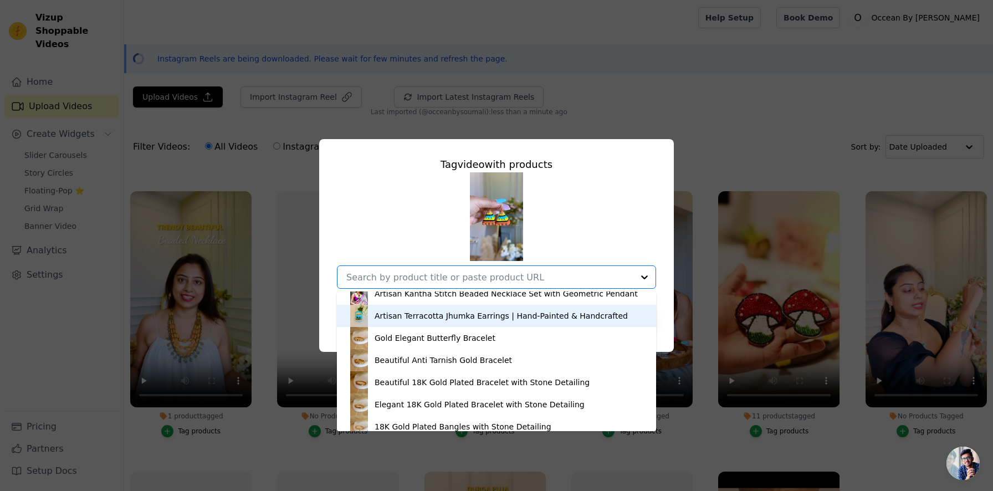
click at [468, 314] on div "Artisan Terracotta Jhumka Earrings | Hand-Painted & Handcrafted" at bounding box center [501, 315] width 253 height 11
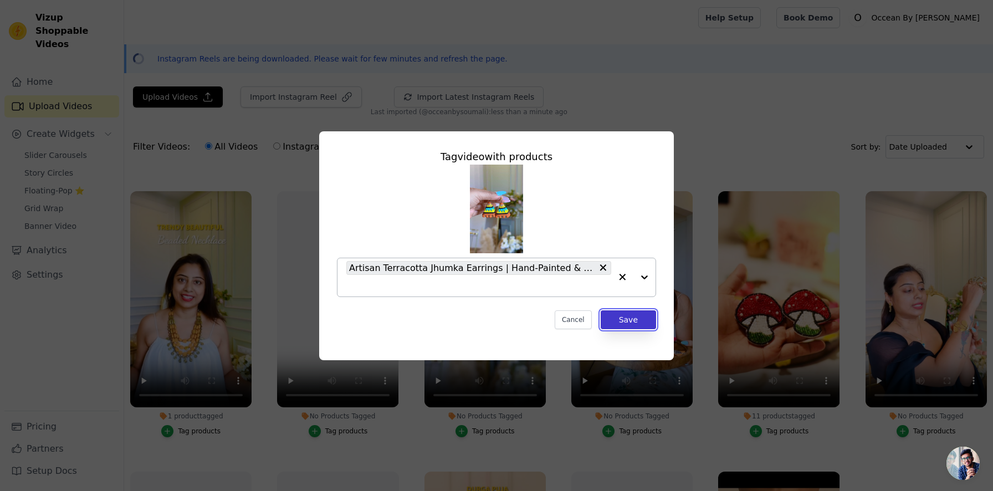
click at [632, 326] on button "Save" at bounding box center [628, 319] width 55 height 19
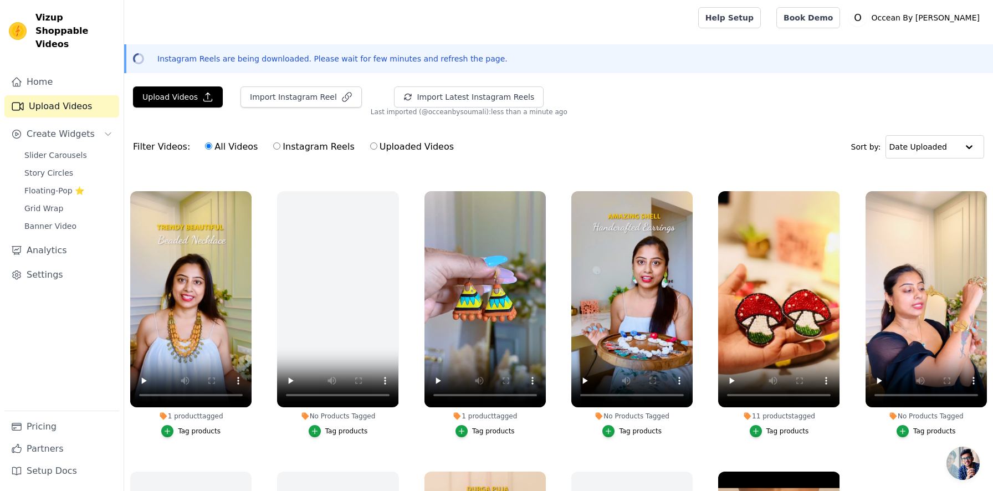
click at [632, 428] on div "Tag products" at bounding box center [640, 431] width 43 height 9
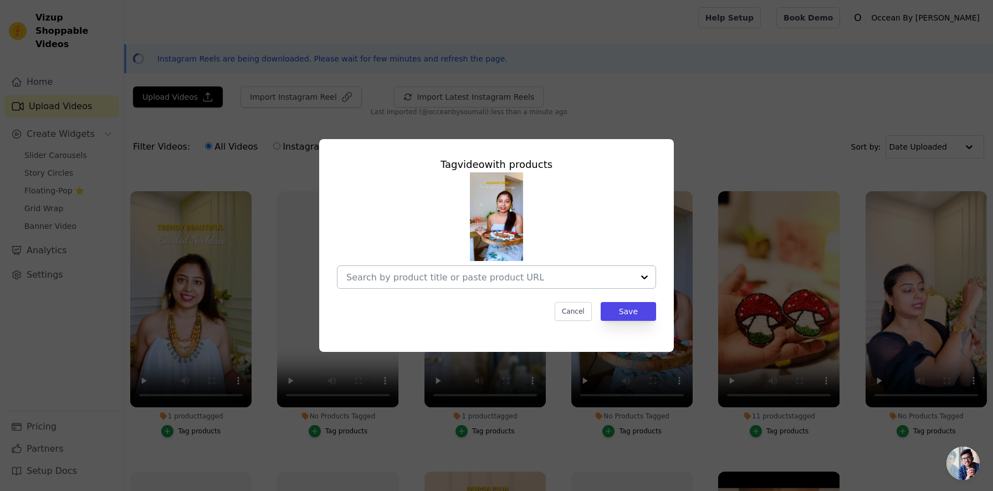
click at [483, 272] on input "No Products Tagged Tag video with products Cancel Save Tag products" at bounding box center [489, 277] width 287 height 11
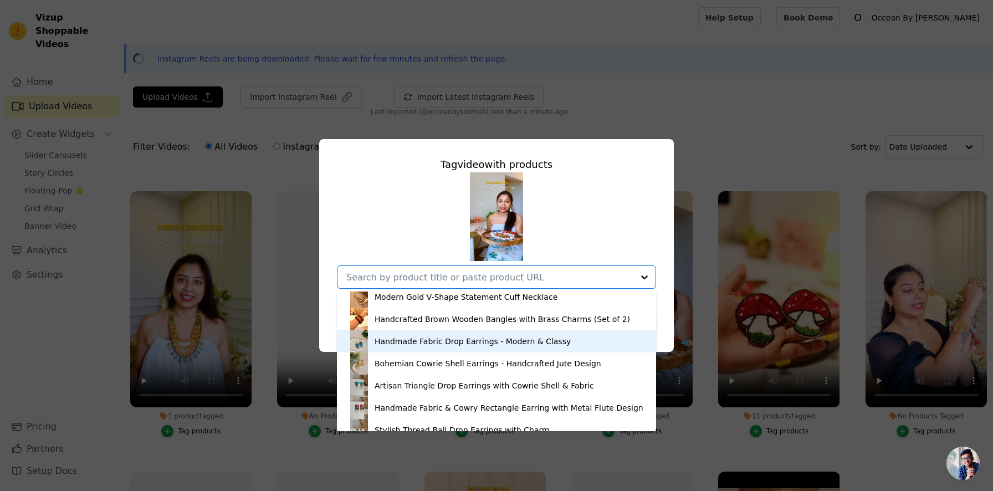
scroll to position [1558, 0]
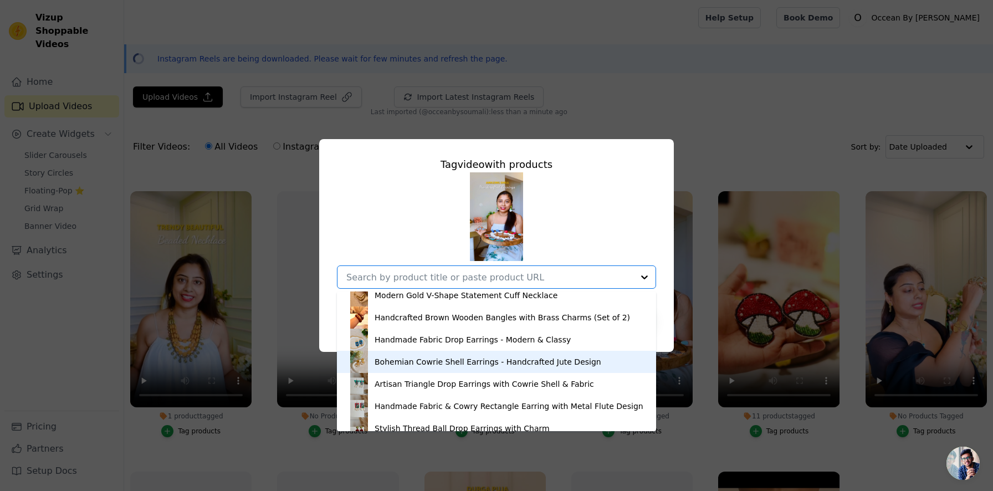
click at [461, 360] on div "Bohemian Cowrie Shell Earrings - Handcrafted Jute Design" at bounding box center [488, 361] width 227 height 11
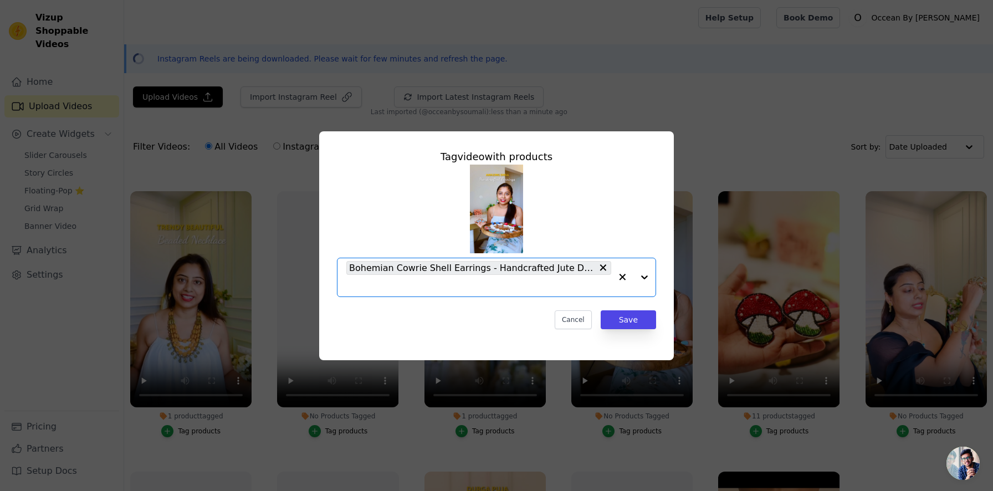
click at [470, 286] on input "No Products Tagged Tag video with products Option Bohemian Cowrie Shell Earring…" at bounding box center [478, 285] width 265 height 11
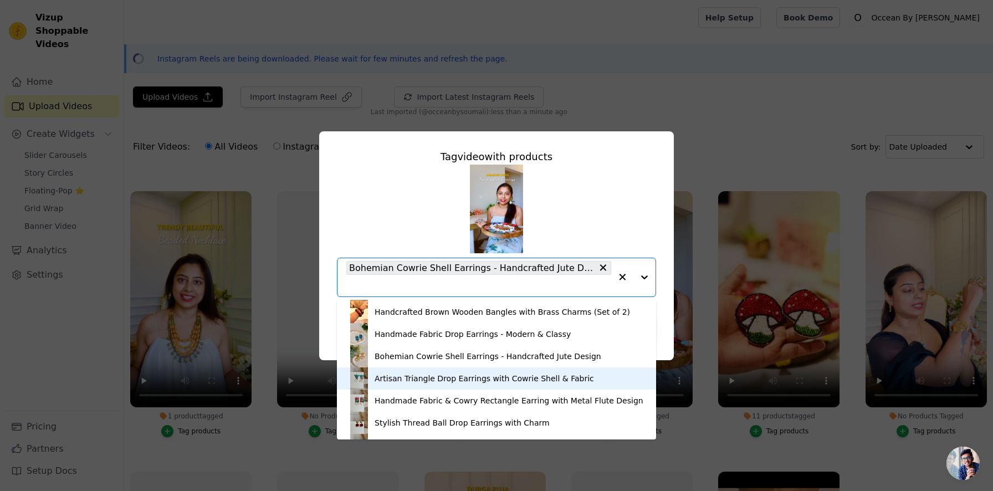
scroll to position [1573, 0]
click at [454, 374] on div "Artisan Triangle Drop Earrings with Cowrie Shell & Fabric" at bounding box center [484, 377] width 219 height 11
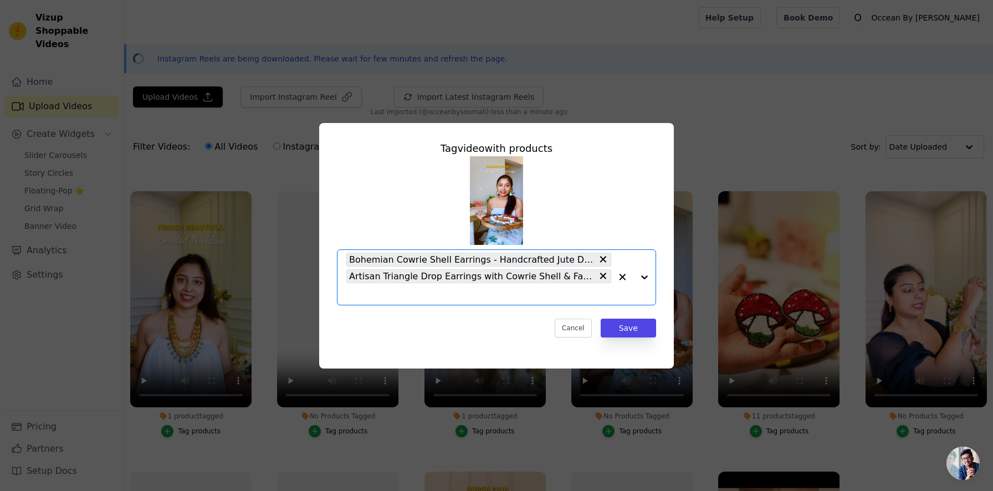
click at [448, 294] on input "No Products Tagged Tag video with products Option Bohemian Cowrie Shell Earring…" at bounding box center [478, 294] width 265 height 11
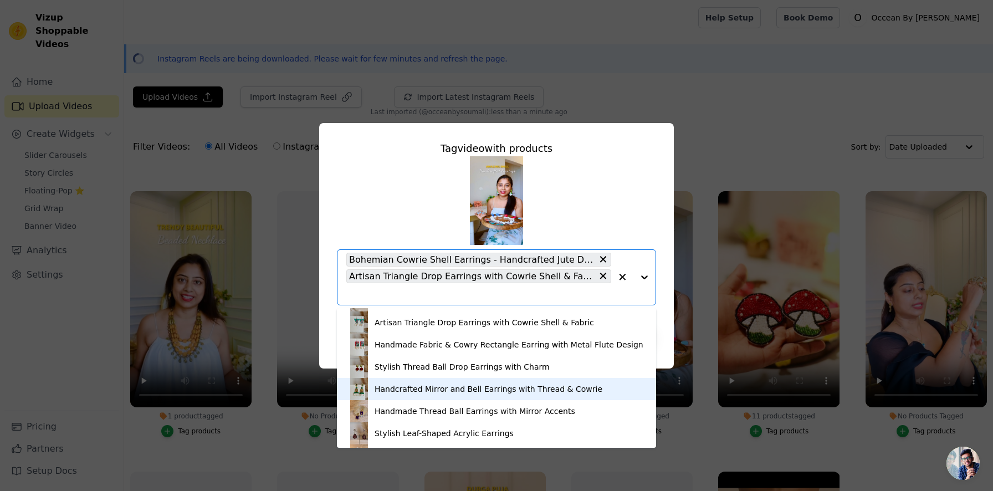
scroll to position [1637, 0]
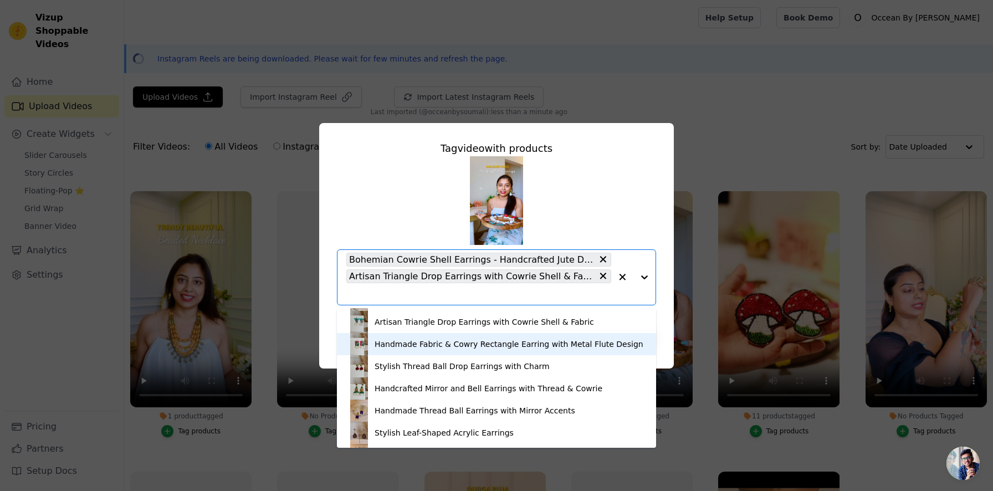
click at [450, 349] on div "Handmade Fabric & Cowry Rectangle Earring with Metal Flute Design" at bounding box center [509, 343] width 269 height 11
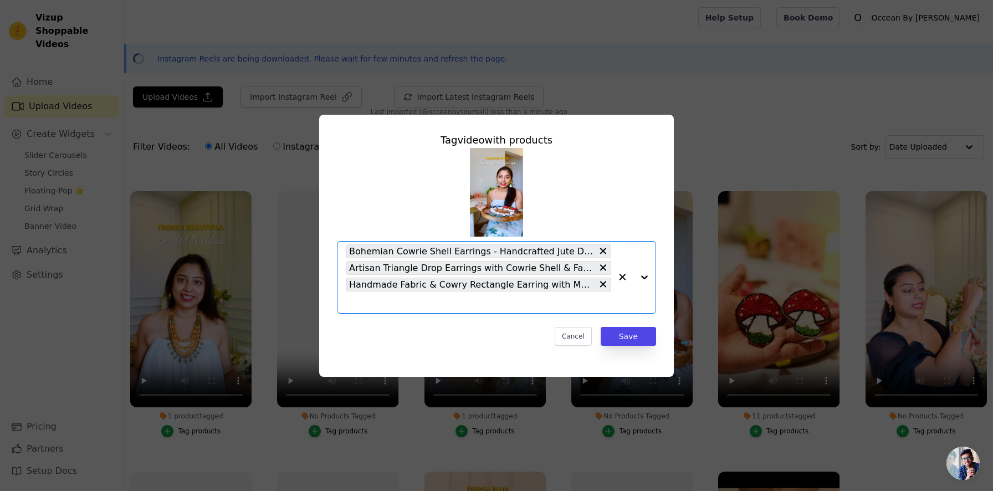
click at [427, 305] on input "No Products Tagged Tag video with products Option Bohemian Cowrie Shell Earring…" at bounding box center [478, 302] width 265 height 11
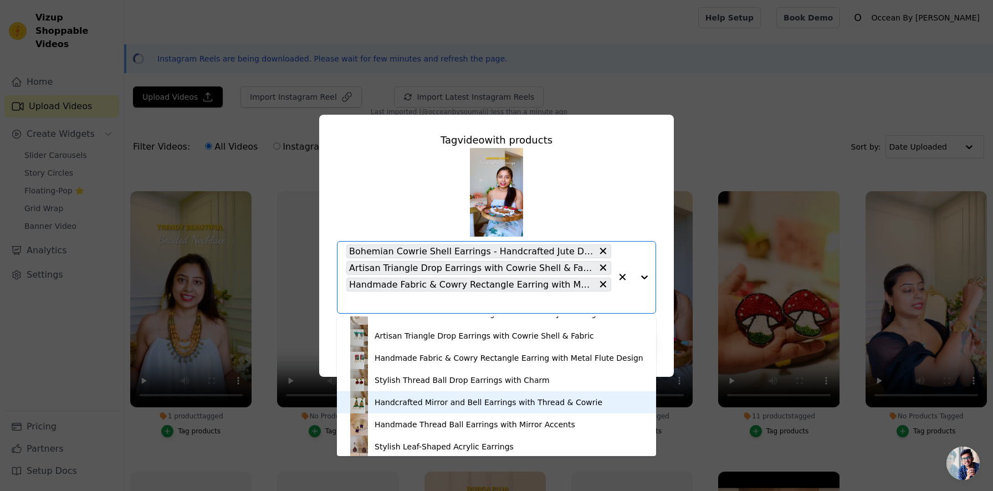
scroll to position [1631, 0]
click at [437, 408] on div "Handcrafted Mirror and Bell Earrings with Thread & Cowrie" at bounding box center [496, 403] width 297 height 22
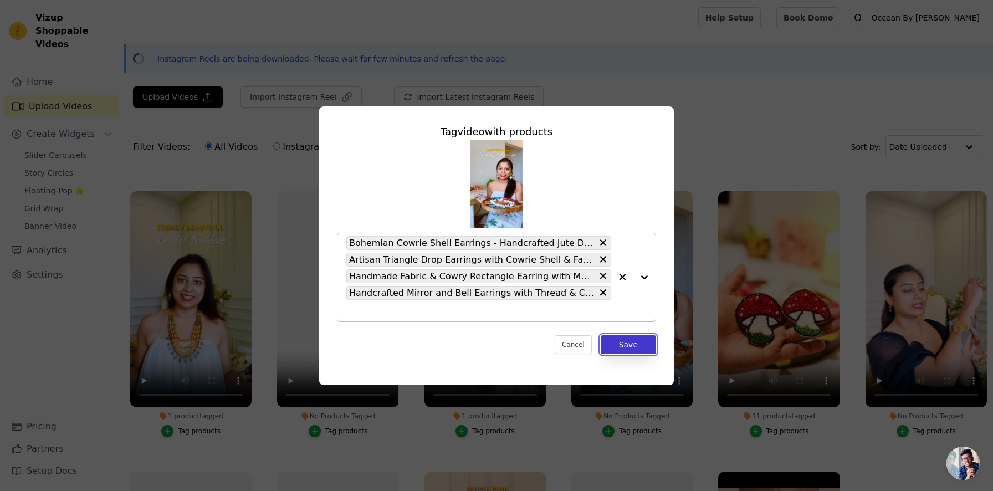
click at [633, 347] on button "Save" at bounding box center [628, 344] width 55 height 19
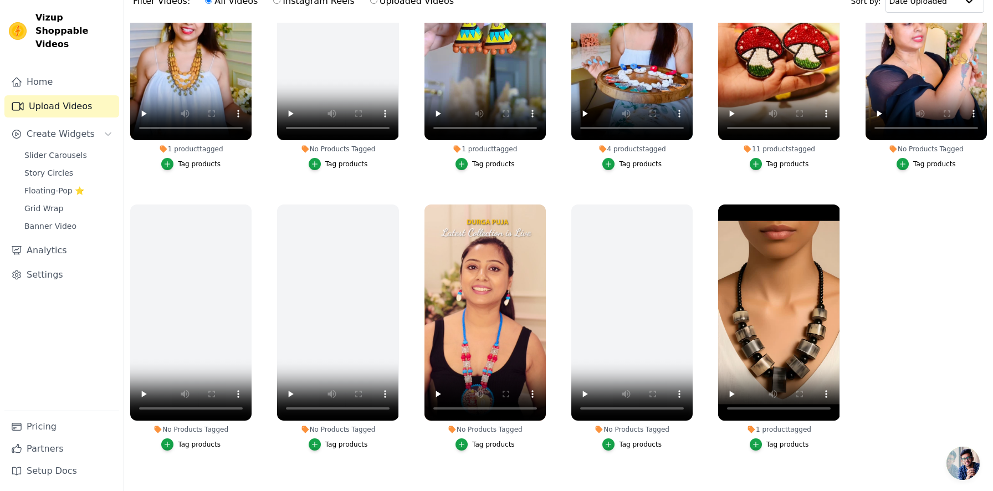
scroll to position [147, 0]
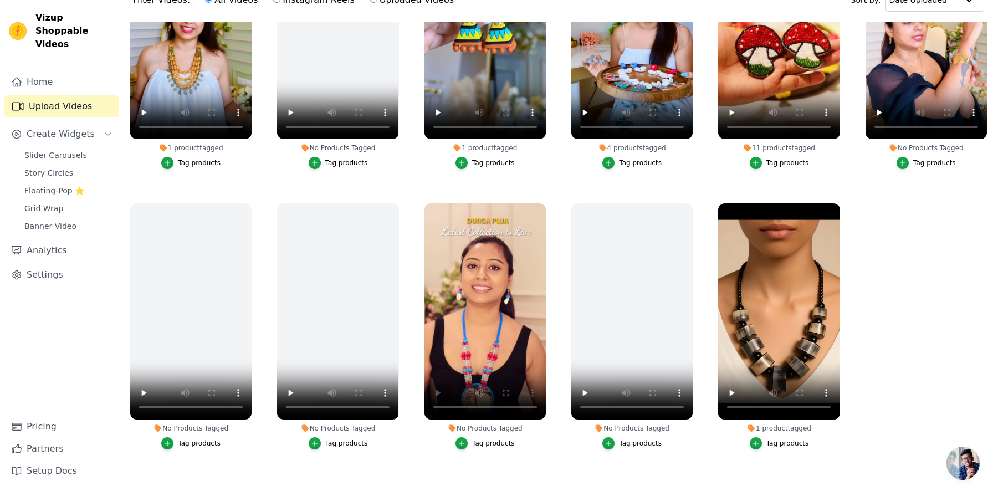
click at [482, 442] on div "Tag products" at bounding box center [493, 443] width 43 height 9
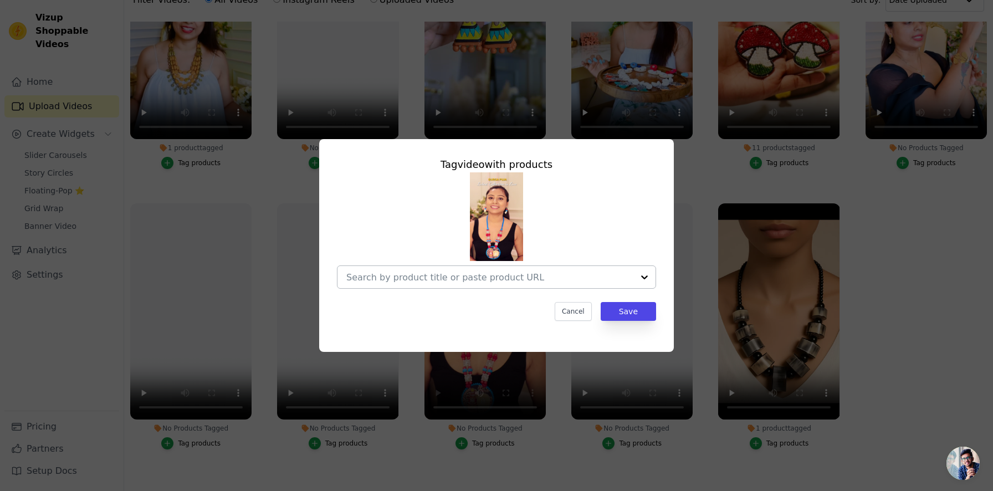
click at [447, 275] on input "No Products Tagged Tag video with products Cancel Save Tag products" at bounding box center [489, 277] width 287 height 11
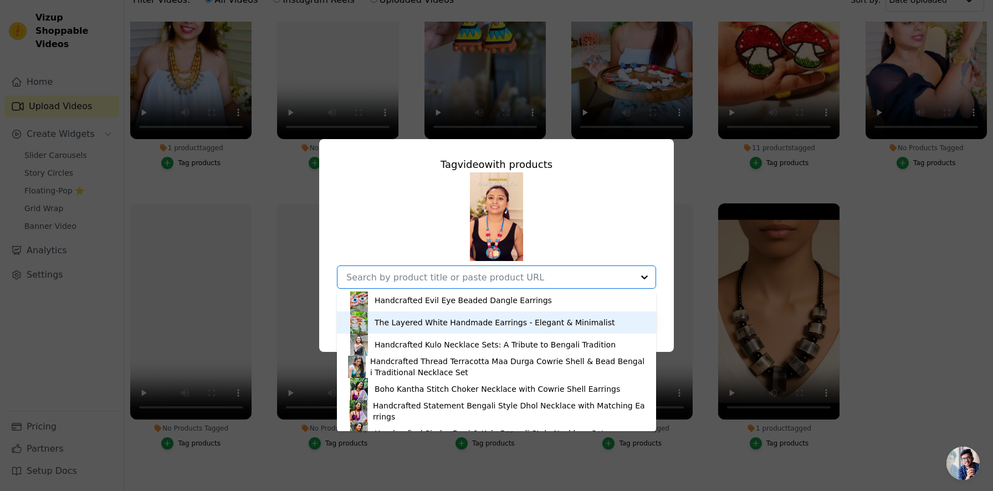
scroll to position [205, 0]
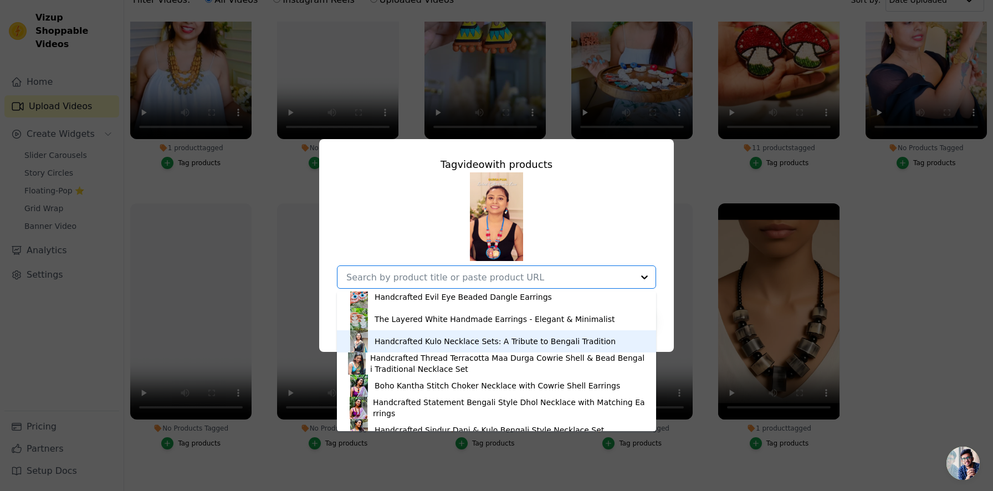
click at [443, 342] on div "Handcrafted Kulo Necklace Sets: A Tribute to Bengali Tradition" at bounding box center [495, 341] width 241 height 11
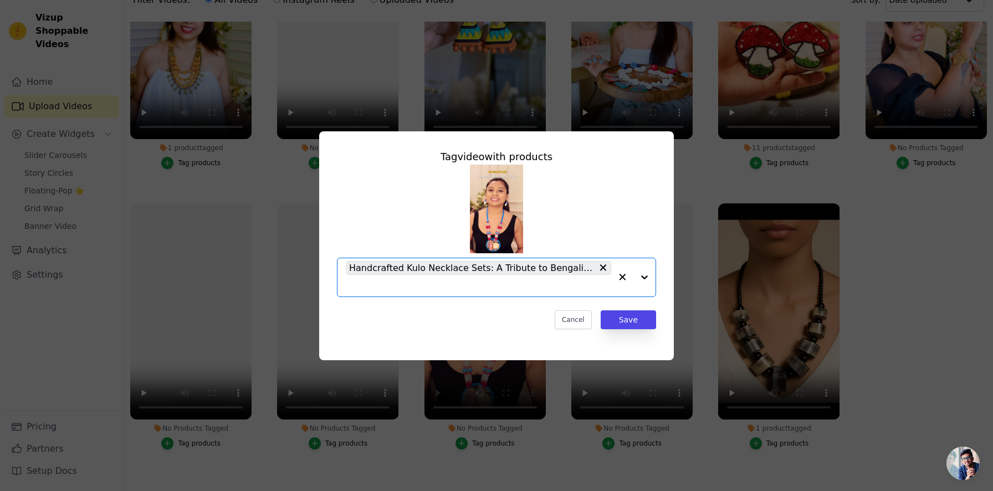
click at [446, 288] on input "No Products Tagged Tag video with products Option Handcrafted Kulo Necklace Set…" at bounding box center [478, 285] width 265 height 11
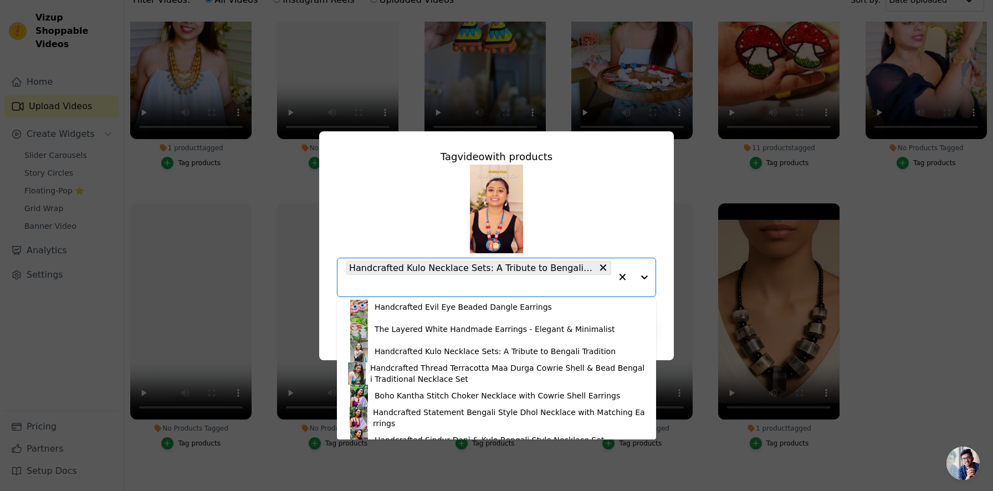
scroll to position [211, 0]
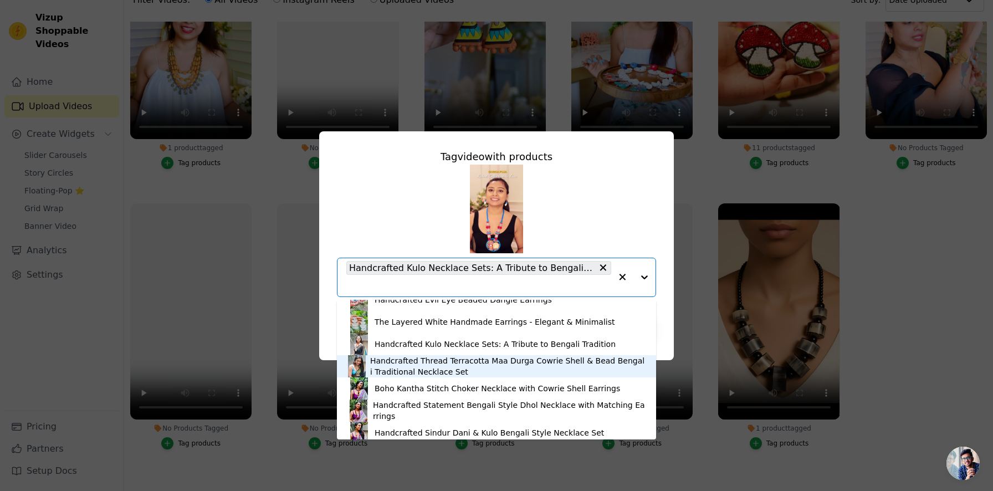
click at [439, 366] on div "Handcrafted Thread Terracotta Maa Durga Cowrie Shell & Bead Bengali Traditional…" at bounding box center [507, 366] width 275 height 22
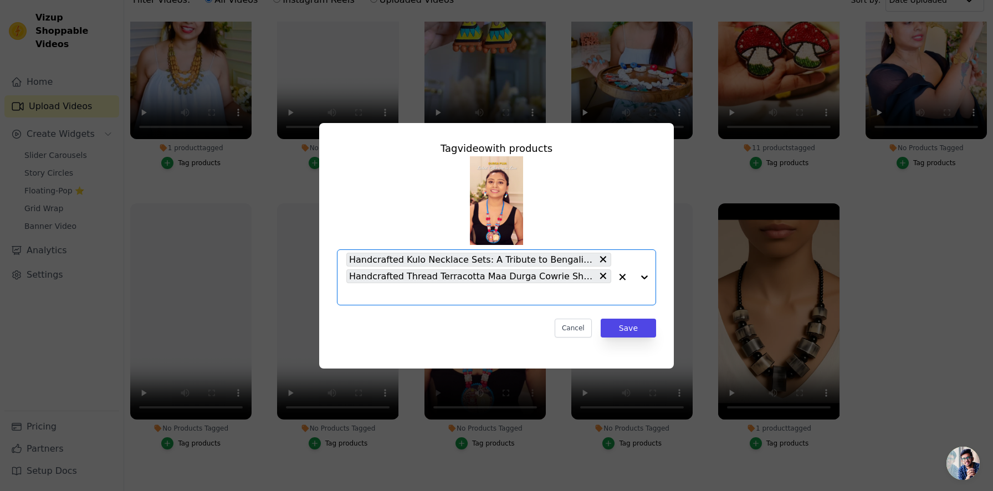
click at [418, 295] on input "No Products Tagged Tag video with products Option Handcrafted Kulo Necklace Set…" at bounding box center [478, 294] width 265 height 11
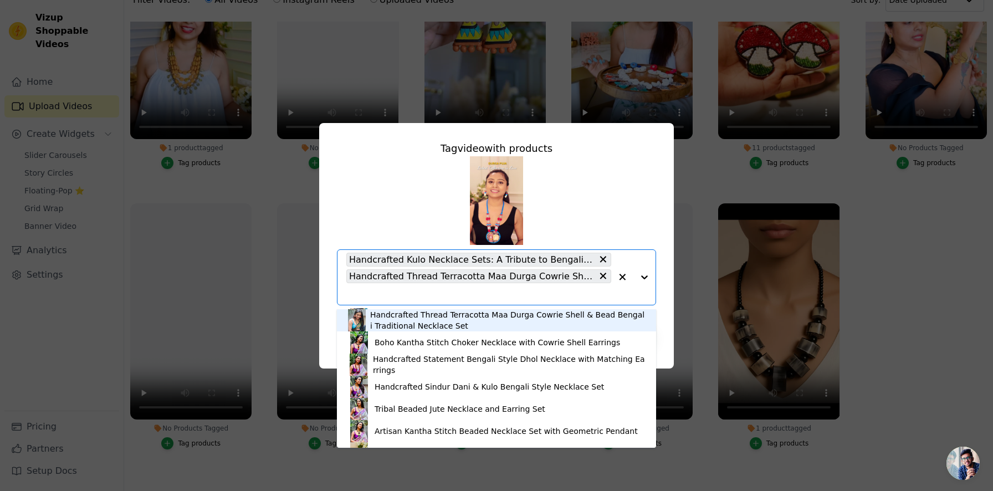
scroll to position [266, 0]
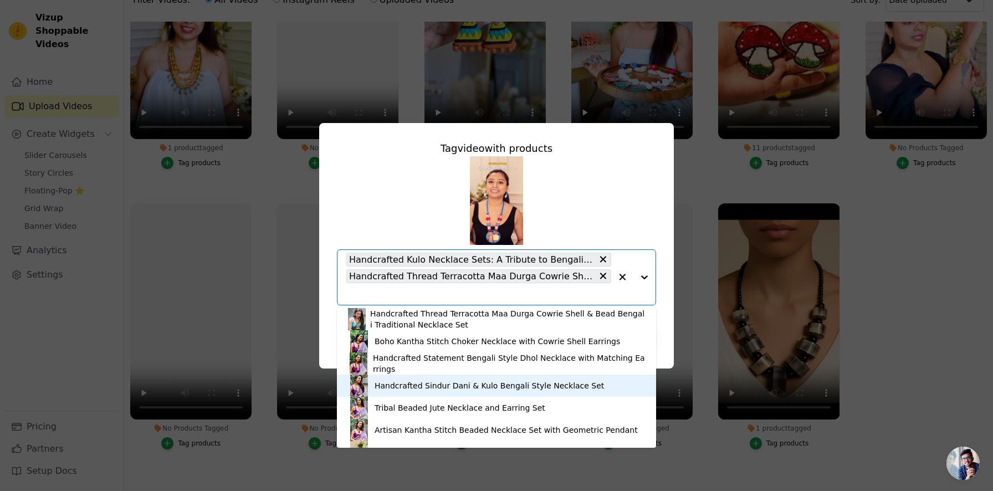
click at [413, 387] on div "Handcrafted Sindur Dani & Kulo Bengali Style Necklace Set" at bounding box center [489, 385] width 229 height 11
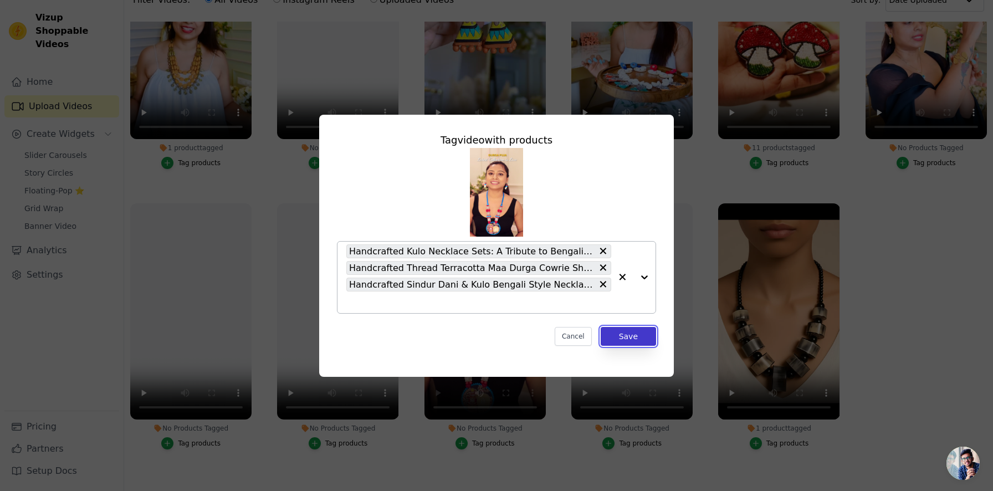
click at [630, 332] on button "Save" at bounding box center [628, 336] width 55 height 19
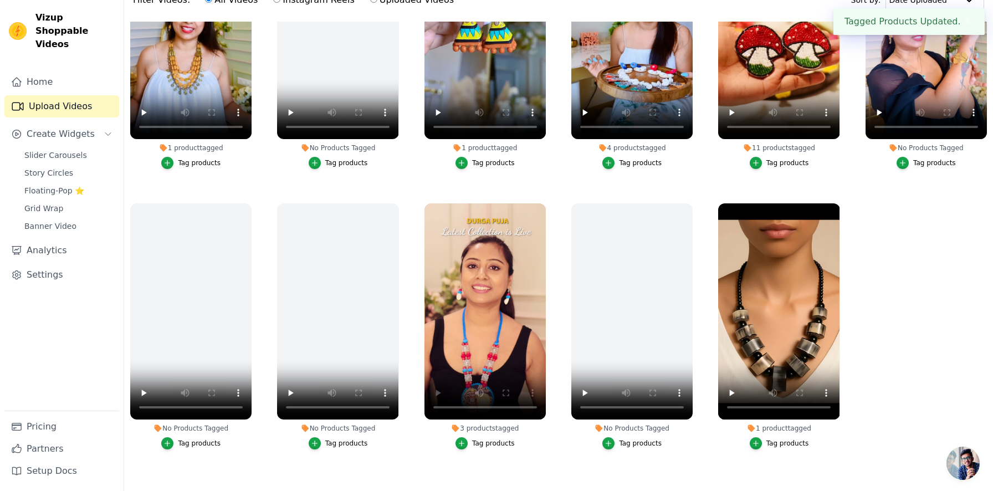
click at [507, 471] on ul "No Products Tagged Tag products No Products Tagged Tag products No Products Tag…" at bounding box center [558, 249] width 869 height 455
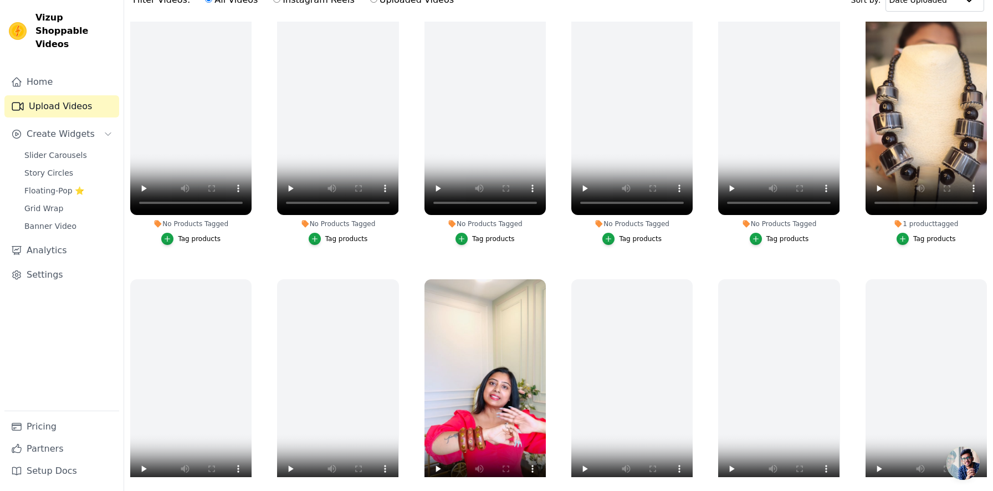
scroll to position [0, 0]
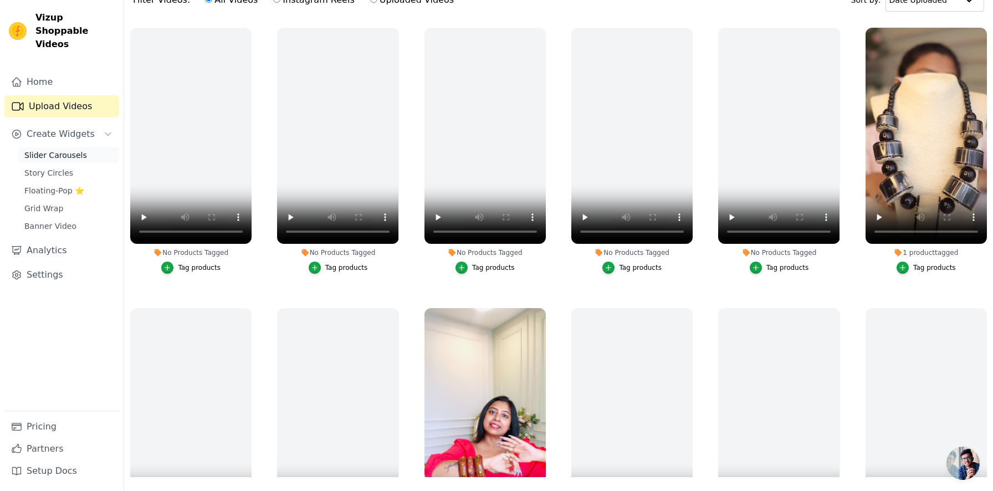
click at [85, 147] on link "Slider Carousels" at bounding box center [68, 155] width 101 height 16
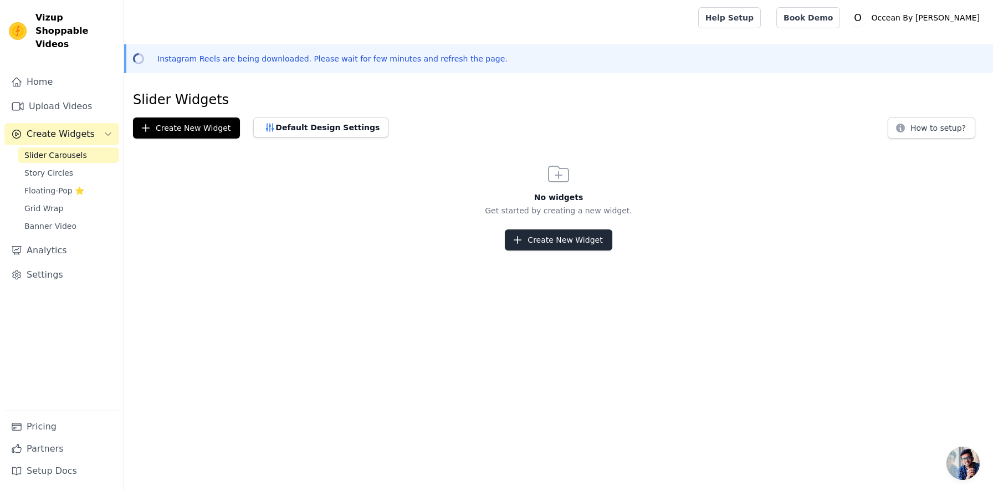
click at [537, 245] on button "Create New Widget" at bounding box center [558, 239] width 107 height 21
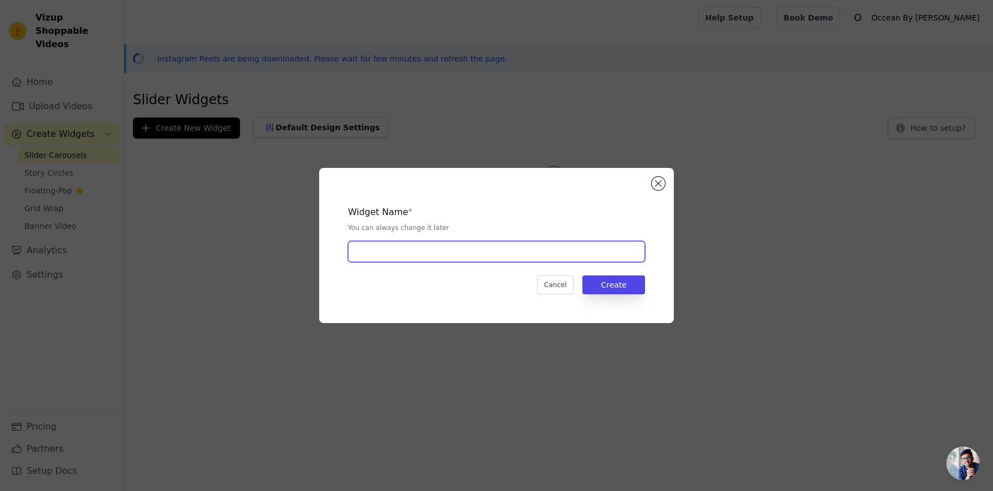
click at [495, 257] on input "text" at bounding box center [496, 251] width 297 height 21
type input "Test"
click at [623, 291] on button "Create" at bounding box center [613, 284] width 63 height 19
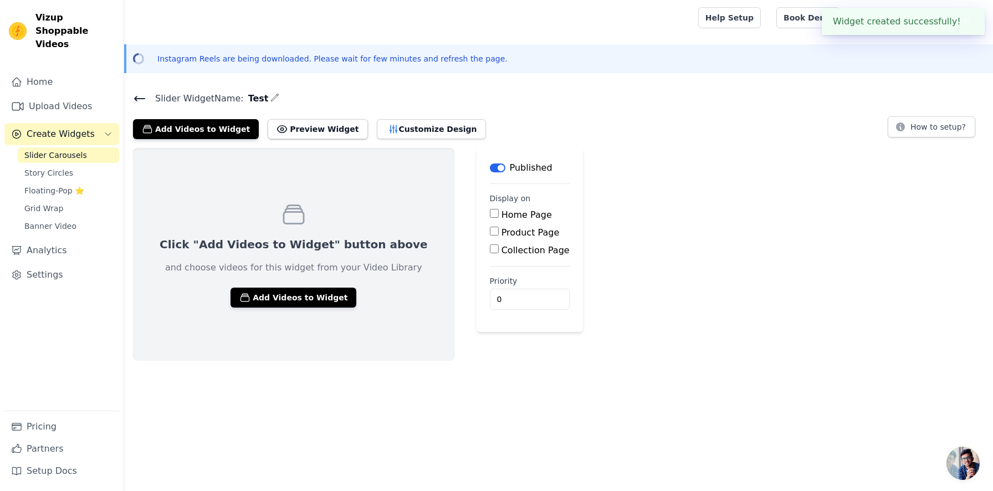
click at [490, 233] on input "Product Page" at bounding box center [494, 231] width 9 height 9
checkbox input "true"
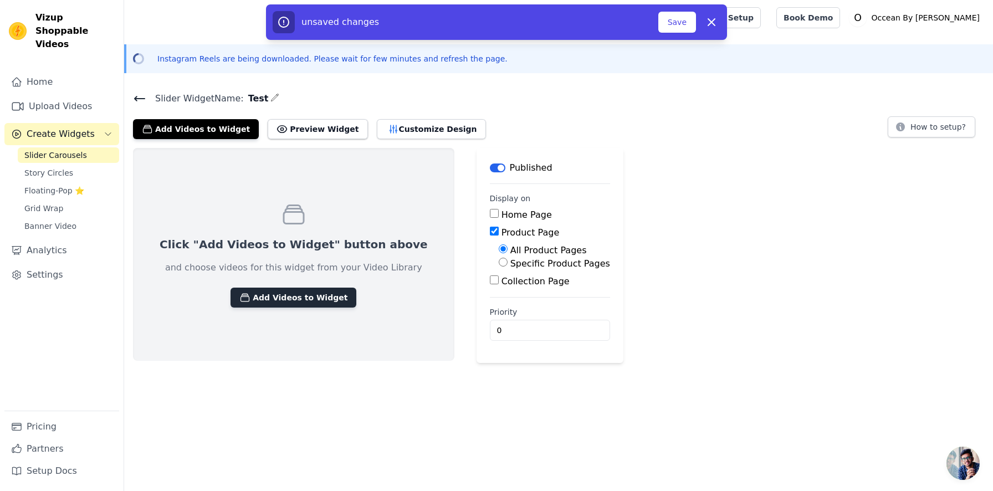
click at [312, 303] on button "Add Videos to Widget" at bounding box center [293, 298] width 126 height 20
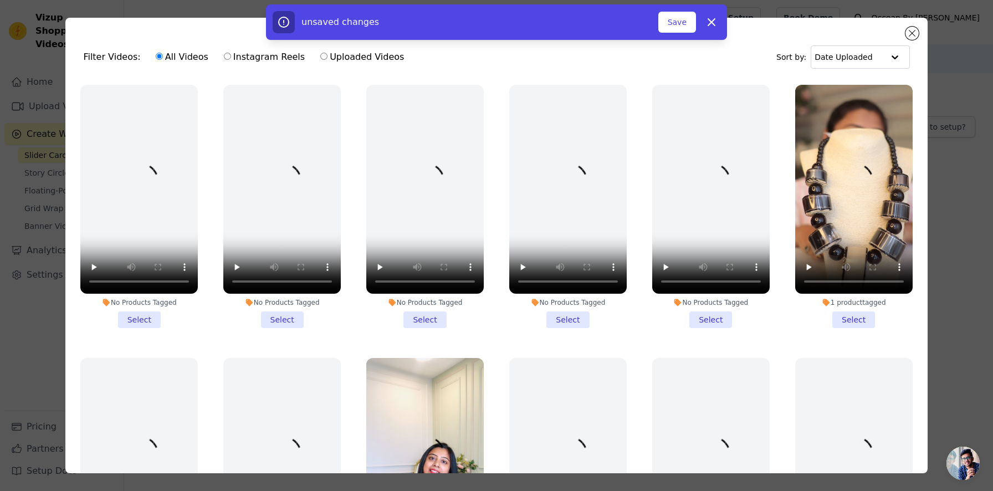
scroll to position [6, 0]
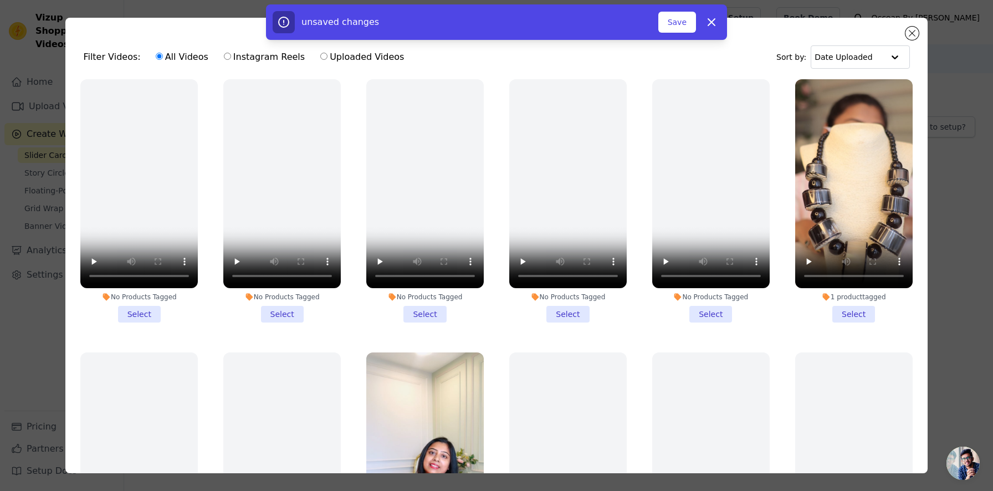
click at [851, 309] on li "1 product tagged Select" at bounding box center [853, 200] width 117 height 243
click at [0, 0] on input "1 product tagged Select" at bounding box center [0, 0] width 0 height 0
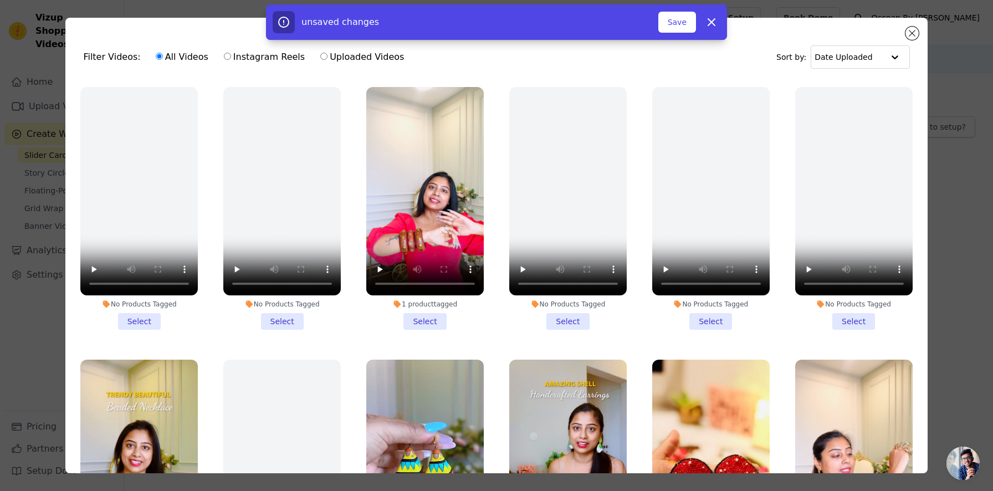
scroll to position [273, 0]
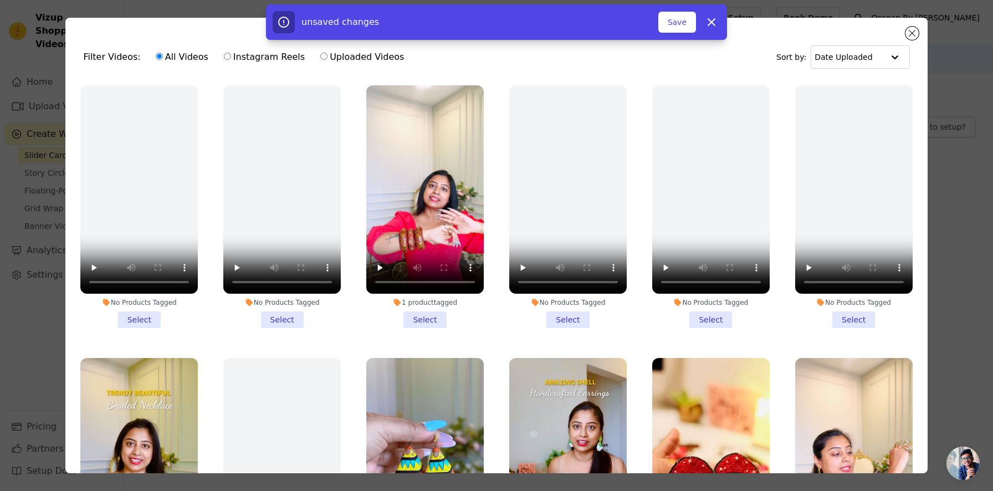
click at [426, 326] on li "1 product tagged Select" at bounding box center [424, 206] width 117 height 243
click at [0, 0] on input "1 product tagged Select" at bounding box center [0, 0] width 0 height 0
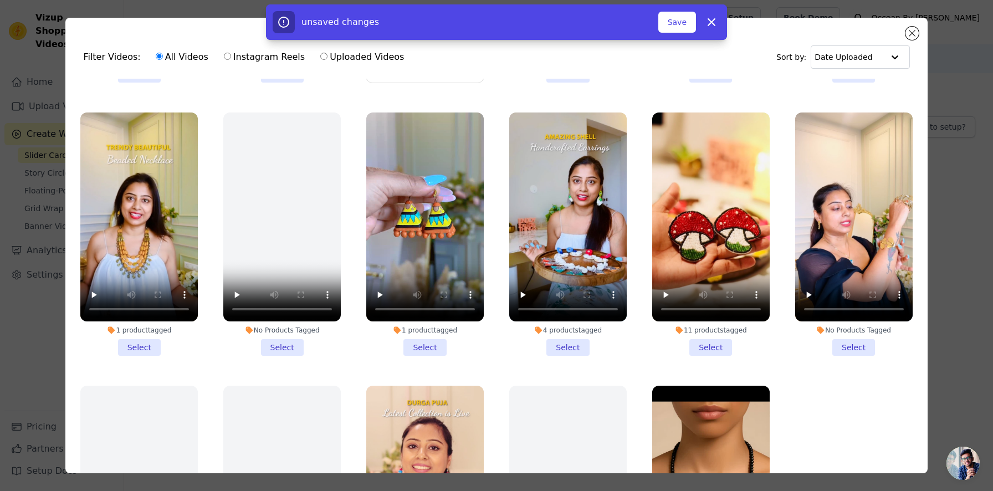
scroll to position [526, 0]
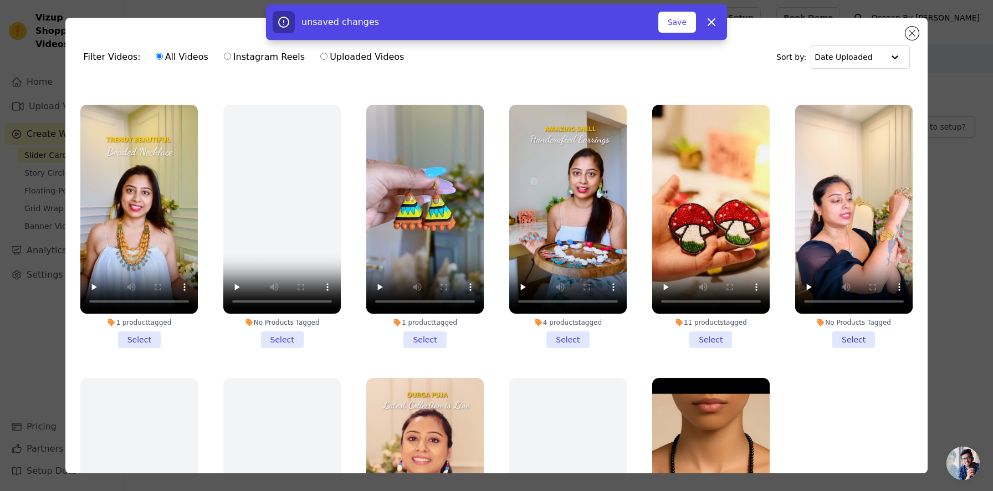
click at [422, 340] on li "1 product tagged Select" at bounding box center [424, 226] width 117 height 243
click at [0, 0] on input "1 product tagged Select" at bounding box center [0, 0] width 0 height 0
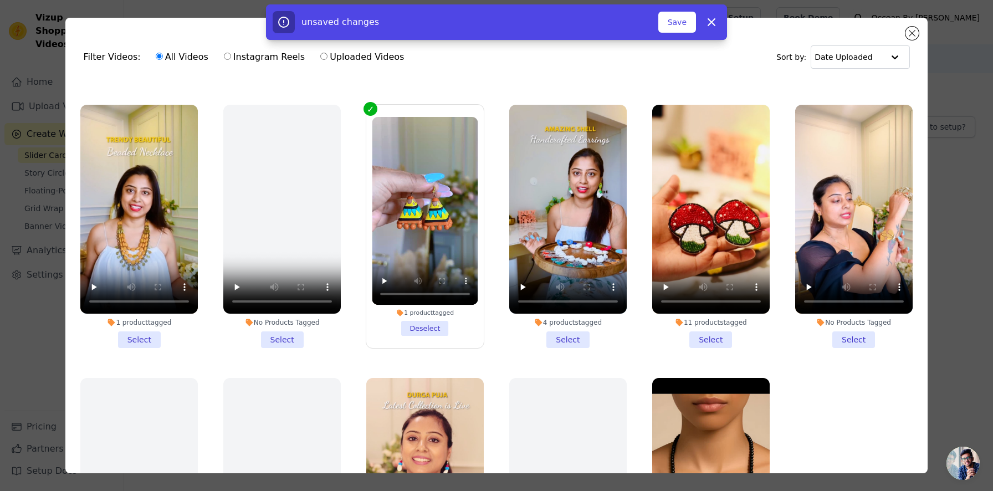
click at [568, 335] on li "4 products tagged Select" at bounding box center [567, 226] width 117 height 243
click at [0, 0] on input "4 products tagged Select" at bounding box center [0, 0] width 0 height 0
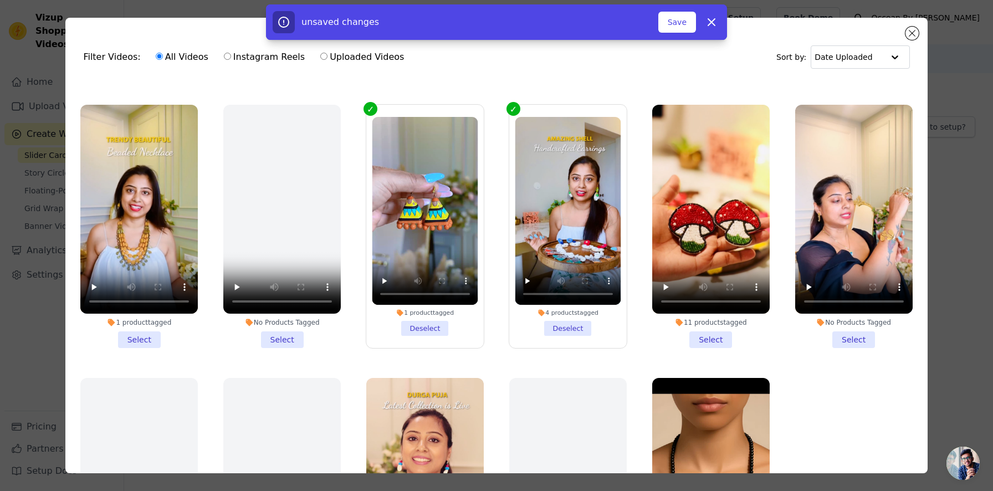
click at [700, 335] on li "11 products tagged Select" at bounding box center [710, 226] width 117 height 243
click at [0, 0] on input "11 products tagged Select" at bounding box center [0, 0] width 0 height 0
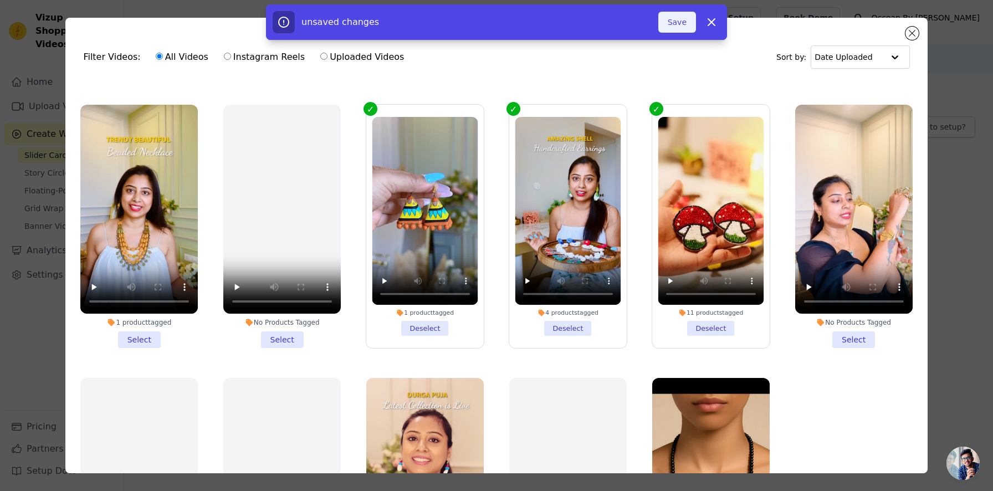
click at [682, 25] on button "Save" at bounding box center [677, 22] width 38 height 21
click at [643, 23] on button "Add To Widget" at bounding box center [659, 22] width 74 height 21
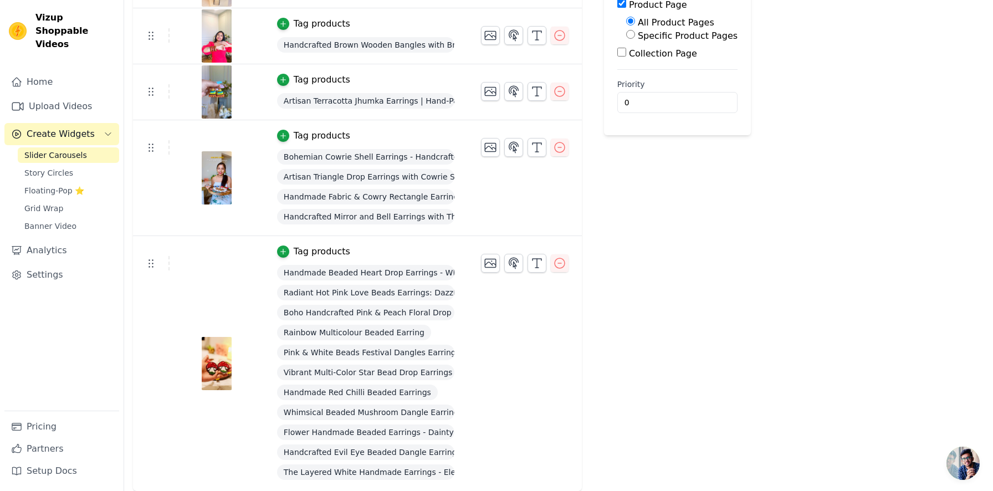
scroll to position [0, 0]
